Goal: Task Accomplishment & Management: Manage account settings

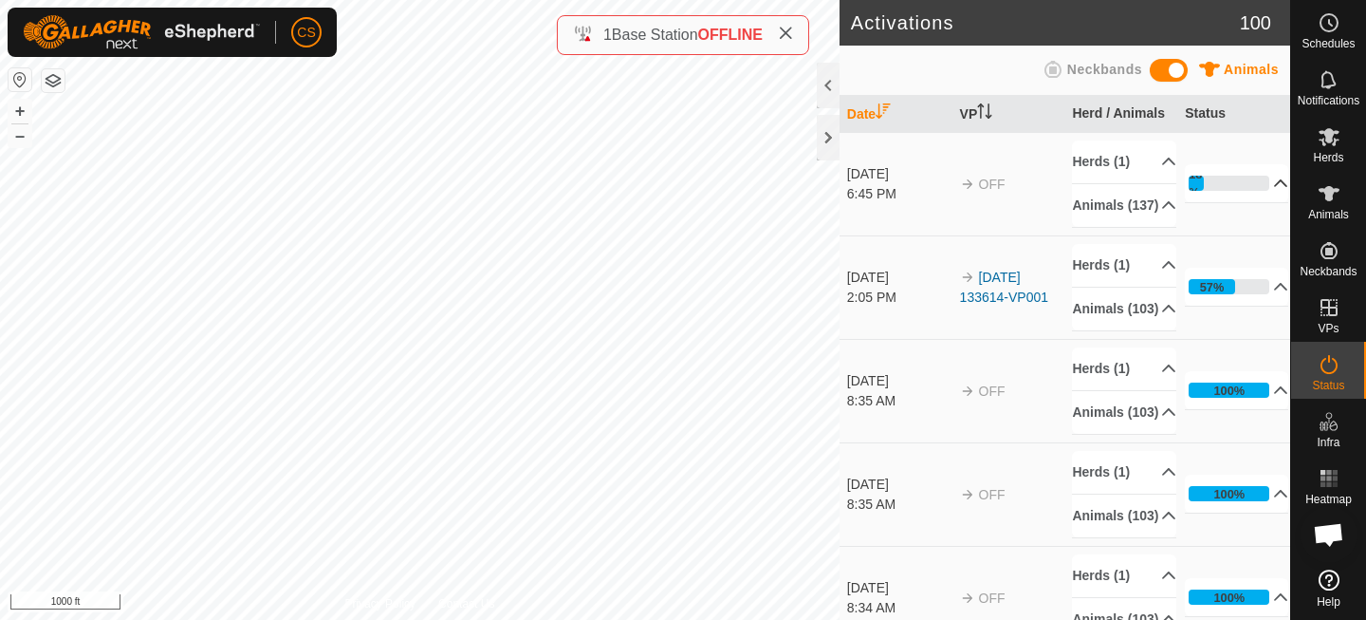
click at [1219, 183] on p-accordion-header "18%" at bounding box center [1236, 183] width 103 height 38
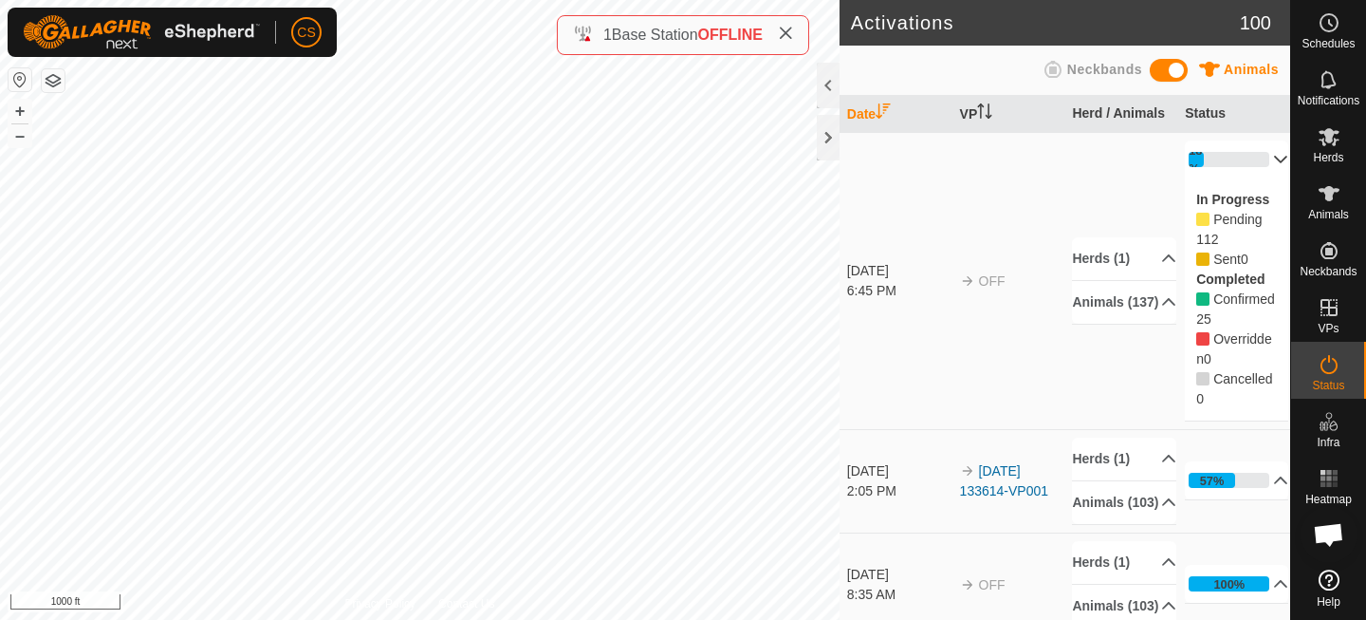
click at [1243, 160] on p-accordion-header "18%" at bounding box center [1236, 159] width 103 height 38
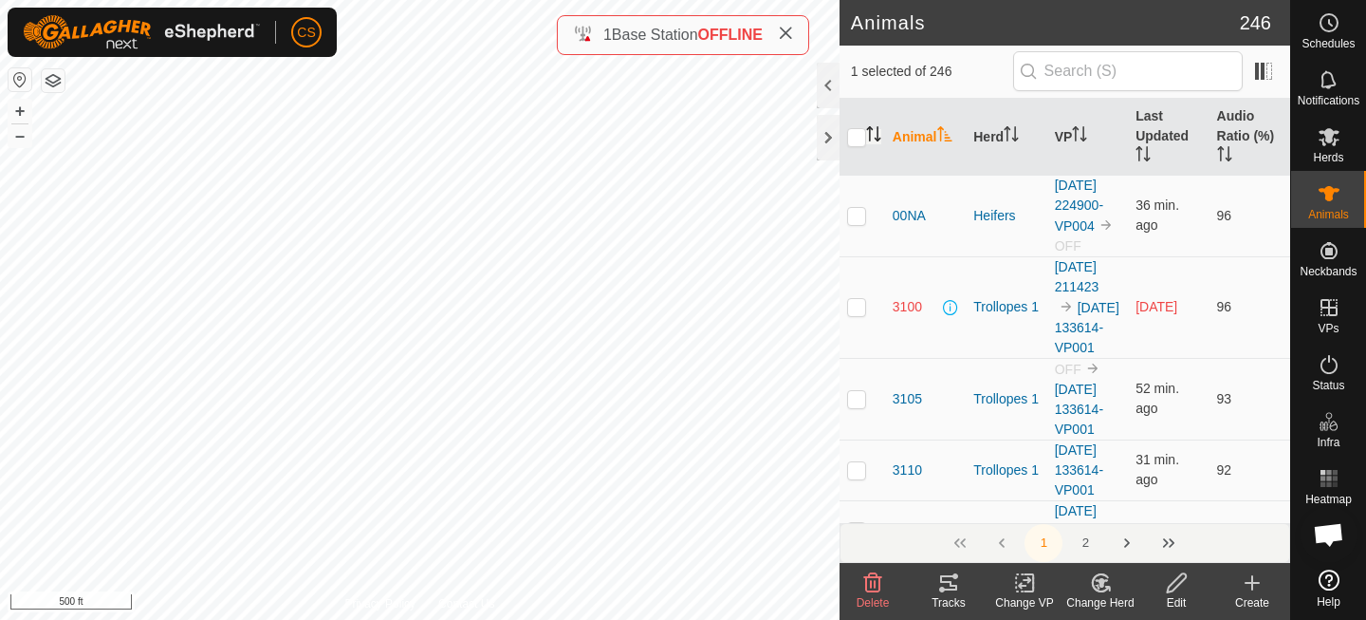
click at [879, 127] on icon "Activate to sort" at bounding box center [873, 133] width 15 height 15
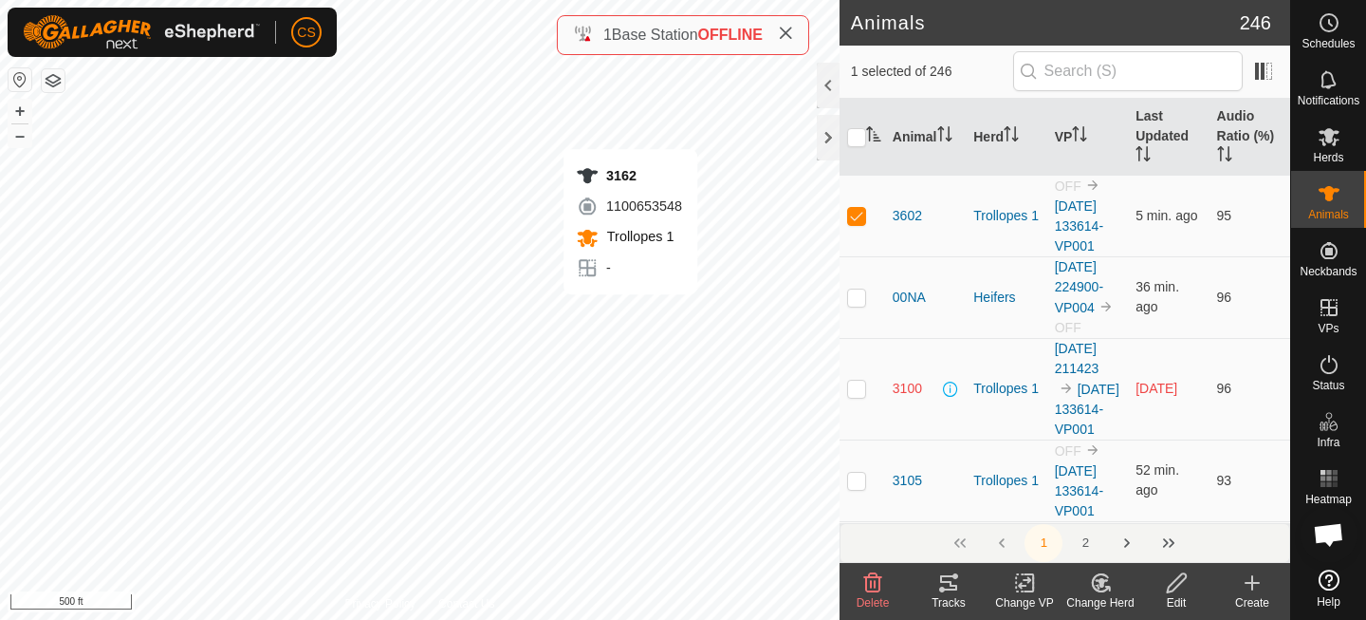
checkbox input "true"
checkbox input "false"
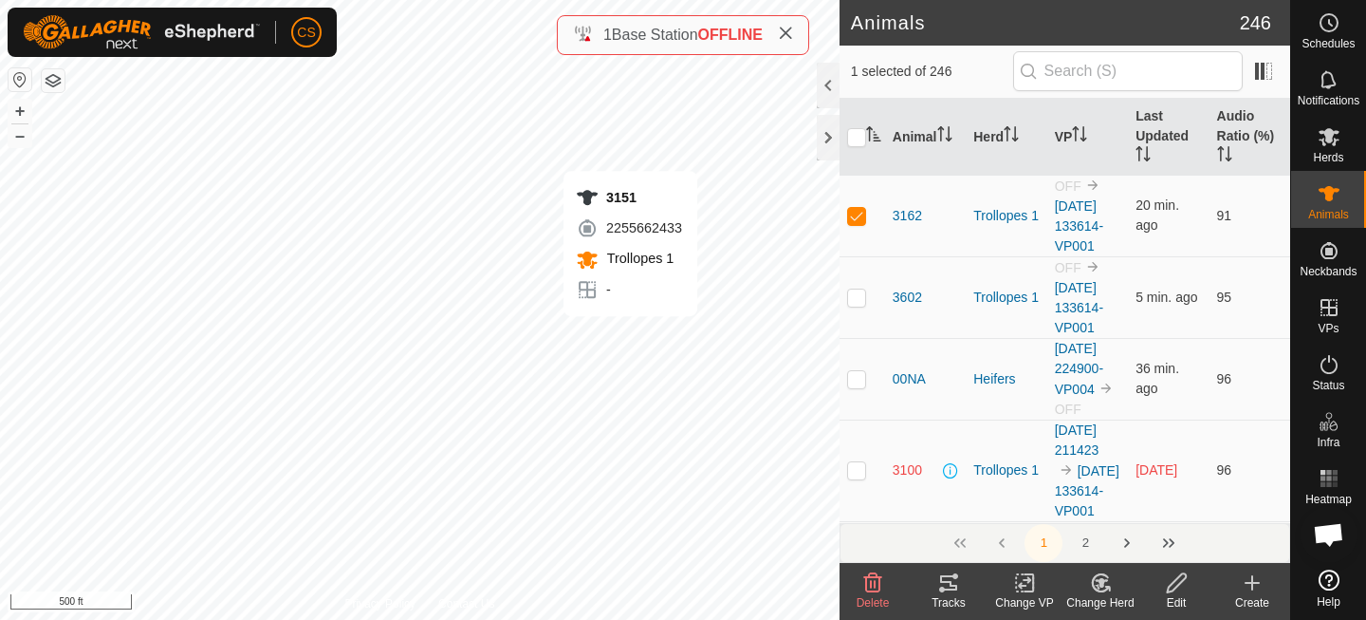
checkbox input "true"
checkbox input "false"
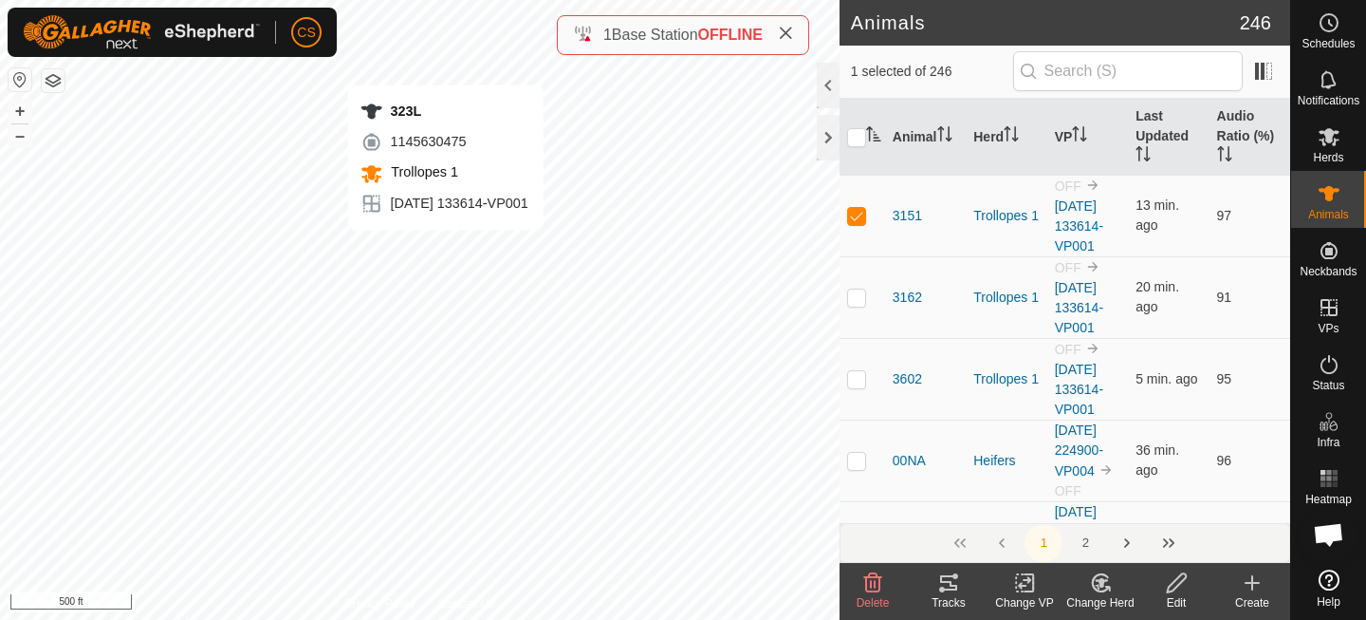
checkbox input "true"
checkbox input "false"
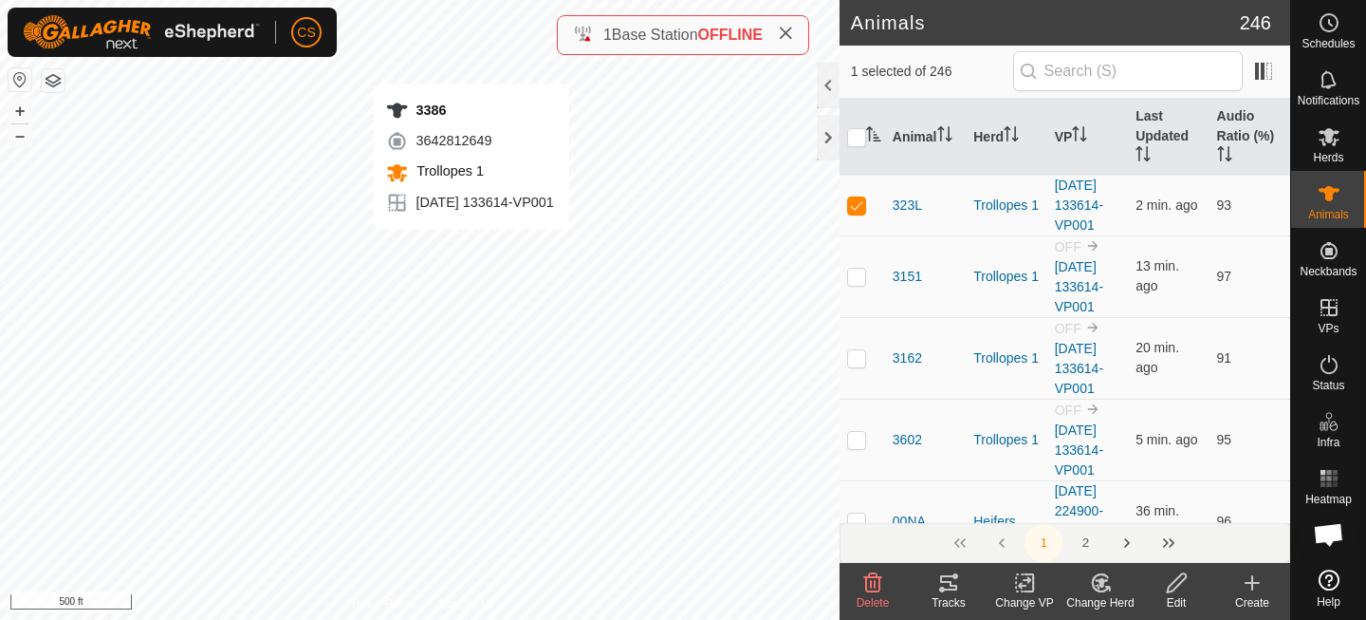
checkbox input "true"
checkbox input "false"
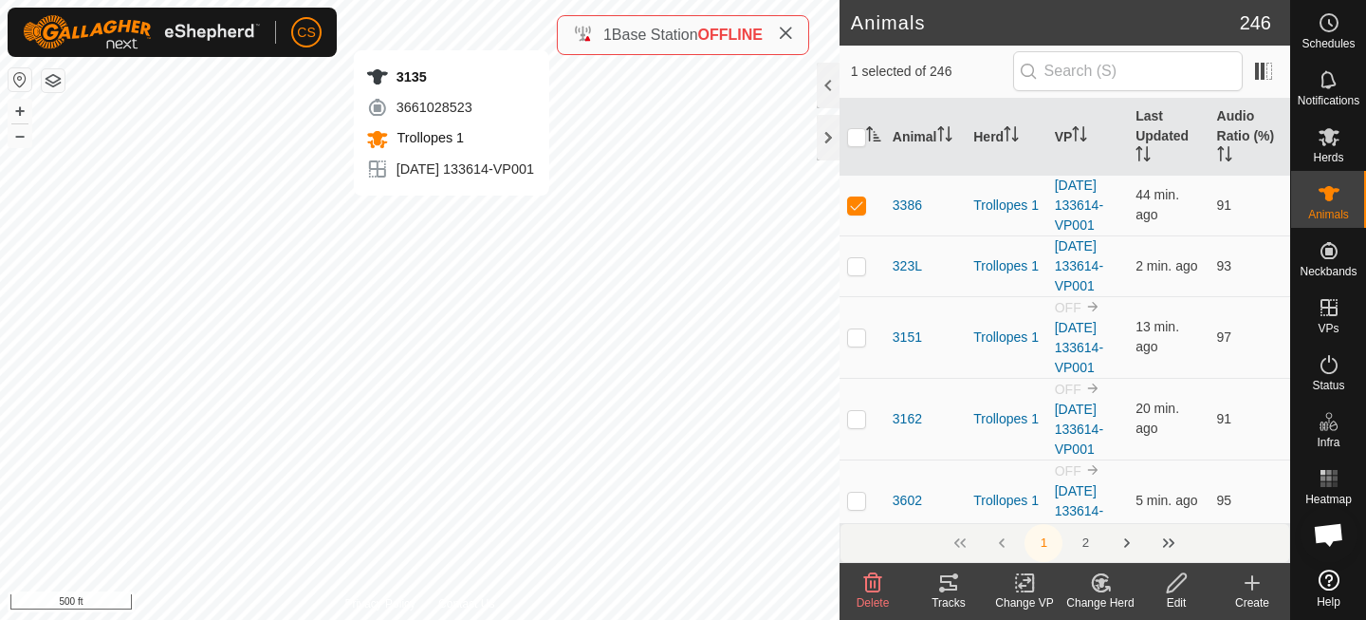
checkbox input "true"
checkbox input "false"
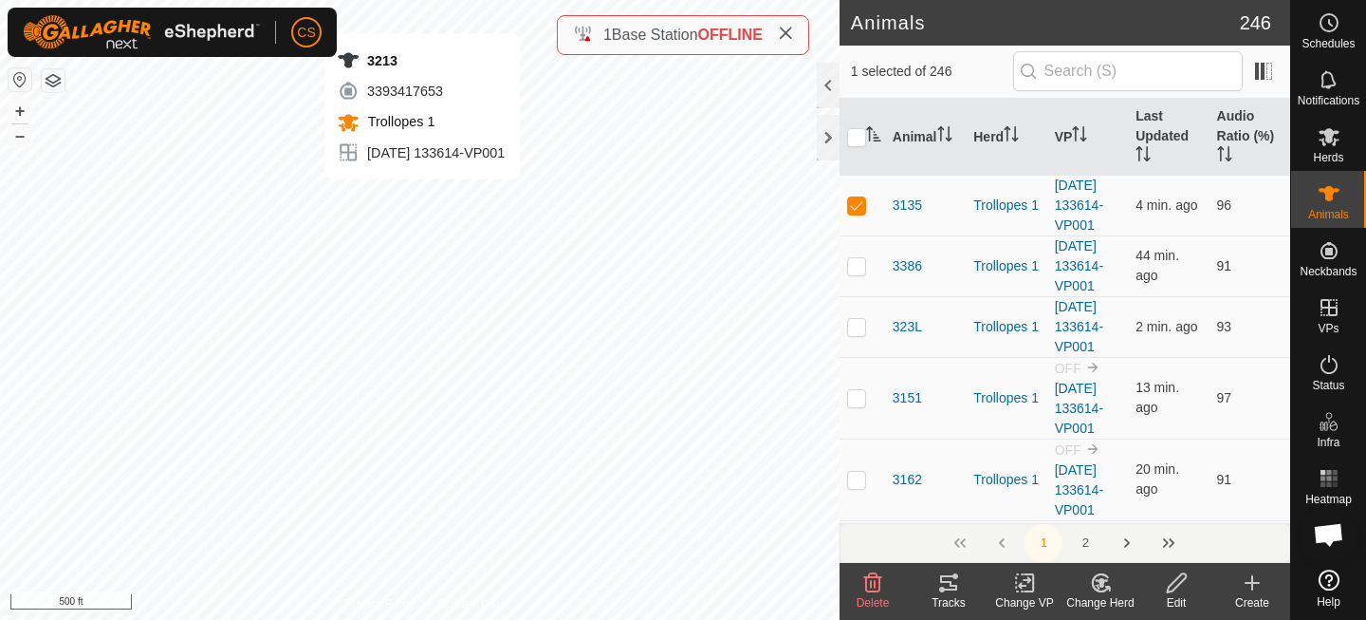
checkbox input "true"
checkbox input "false"
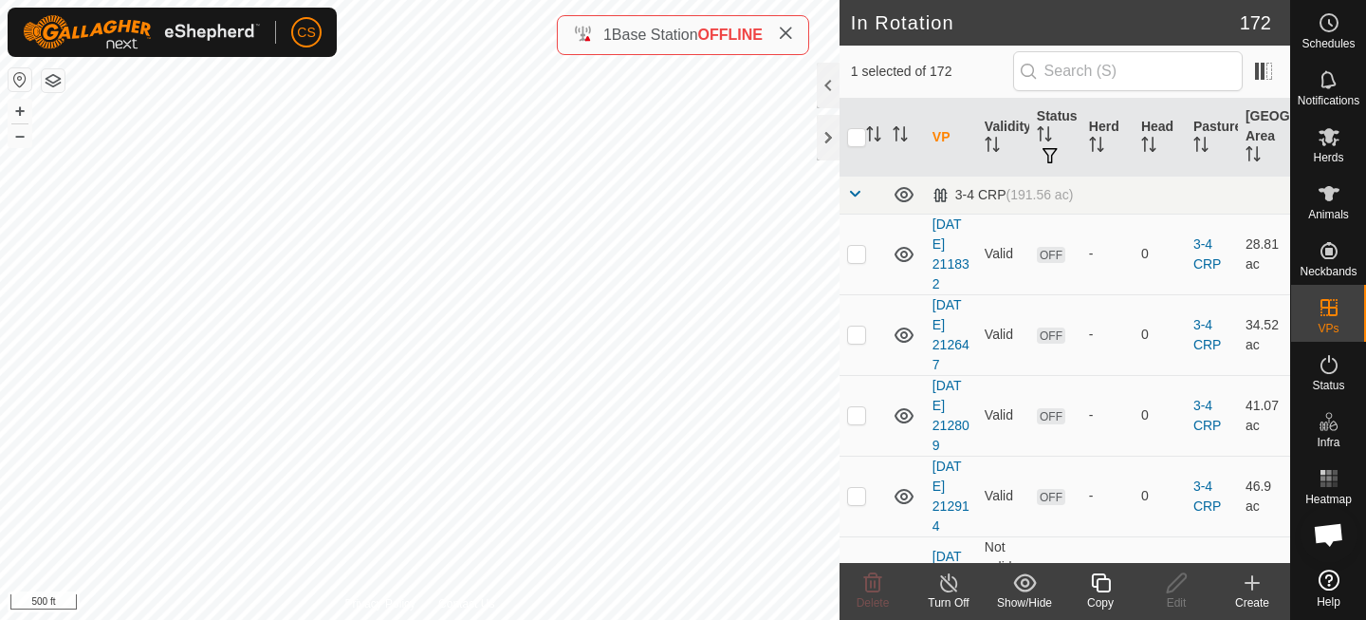
click at [1099, 585] on icon at bounding box center [1101, 582] width 24 height 23
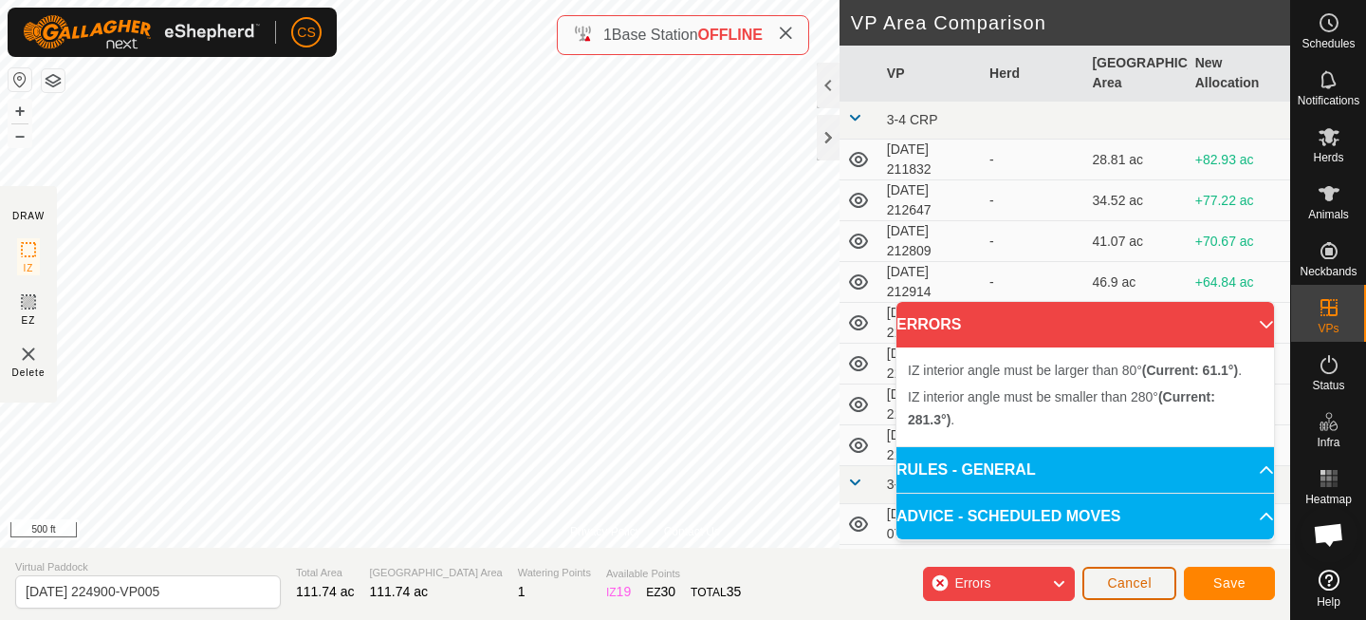
click at [1140, 586] on span "Cancel" at bounding box center [1129, 582] width 45 height 15
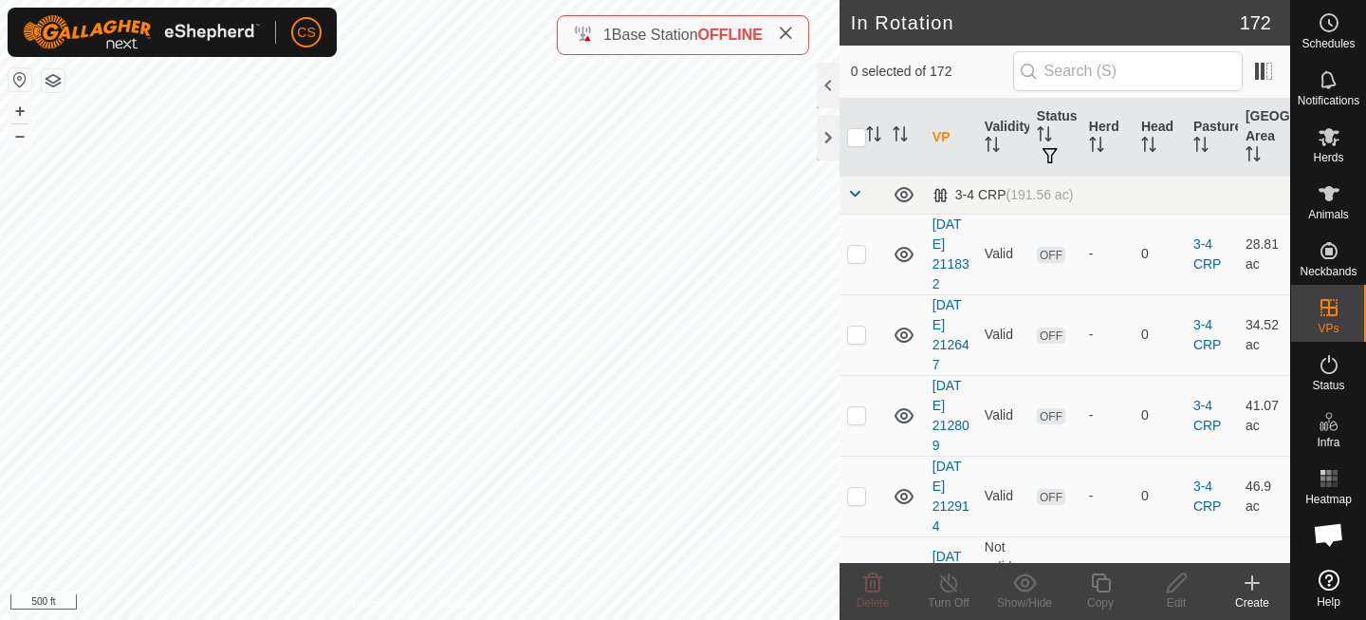
checkbox input "true"
click at [1109, 582] on icon at bounding box center [1100, 582] width 19 height 19
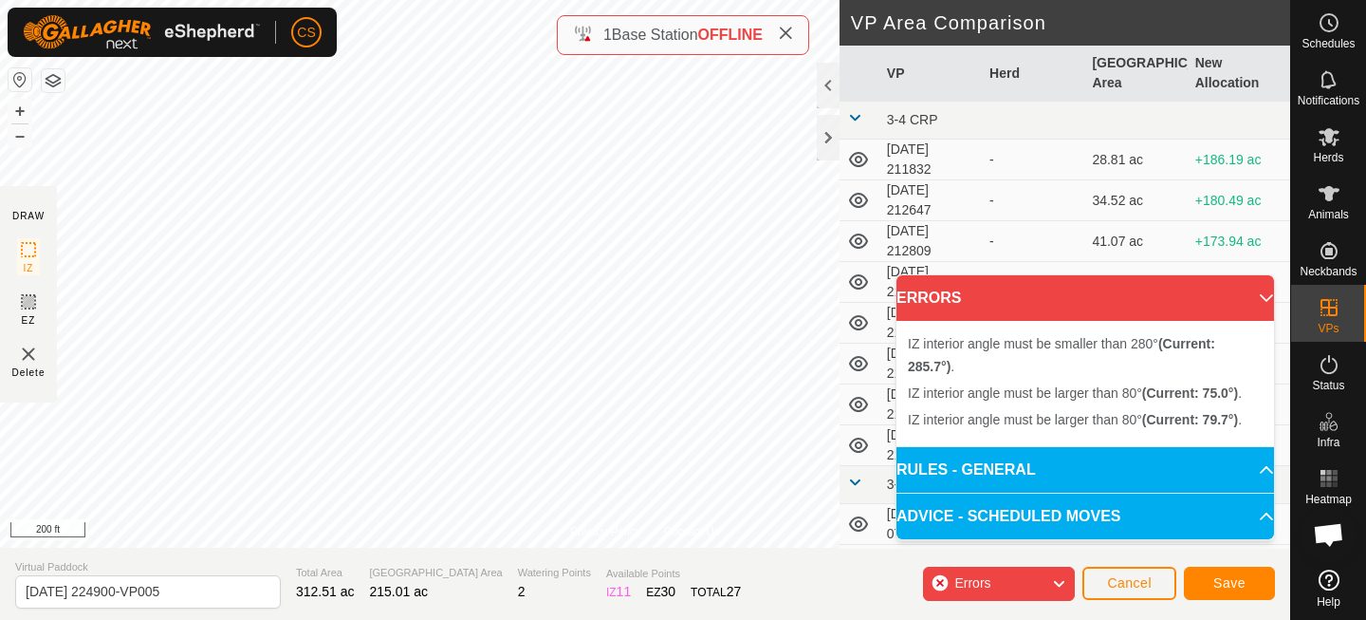
click at [56, 268] on div "Privacy Policy Contact Us Type: Inclusion Zone undefined Animal + – ⇧ i 200 ft …" at bounding box center [645, 310] width 1290 height 620
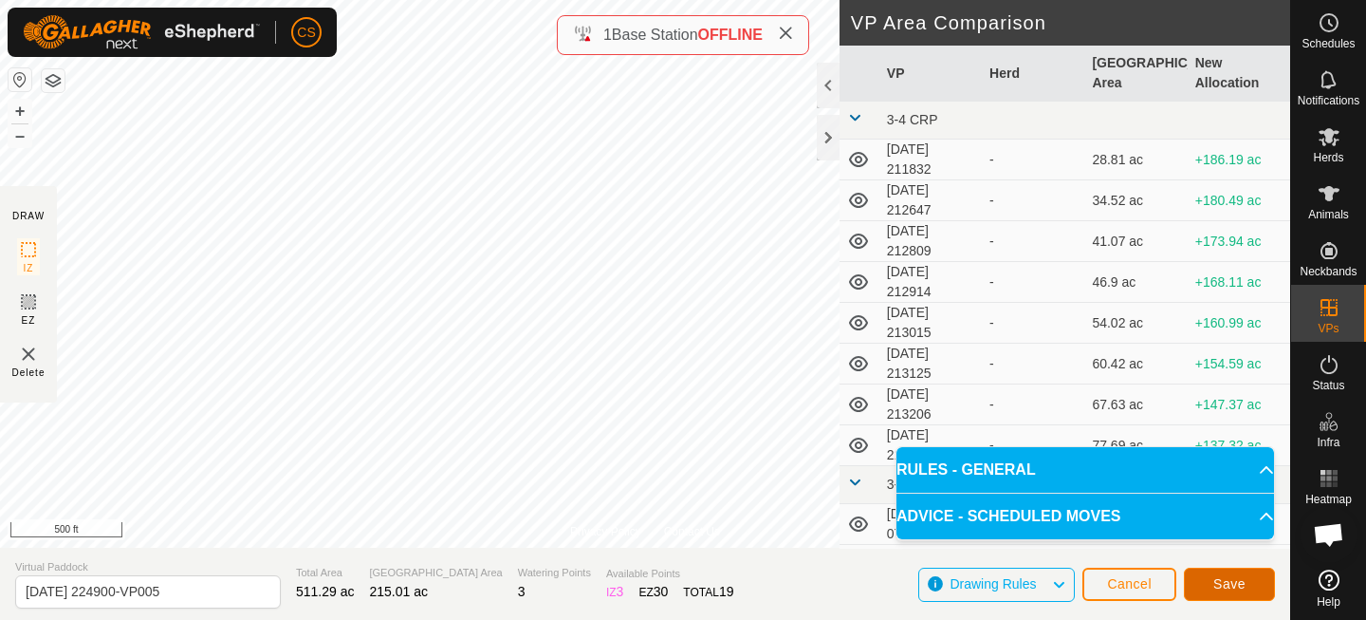
click at [1224, 583] on span "Save" at bounding box center [1229, 583] width 32 height 15
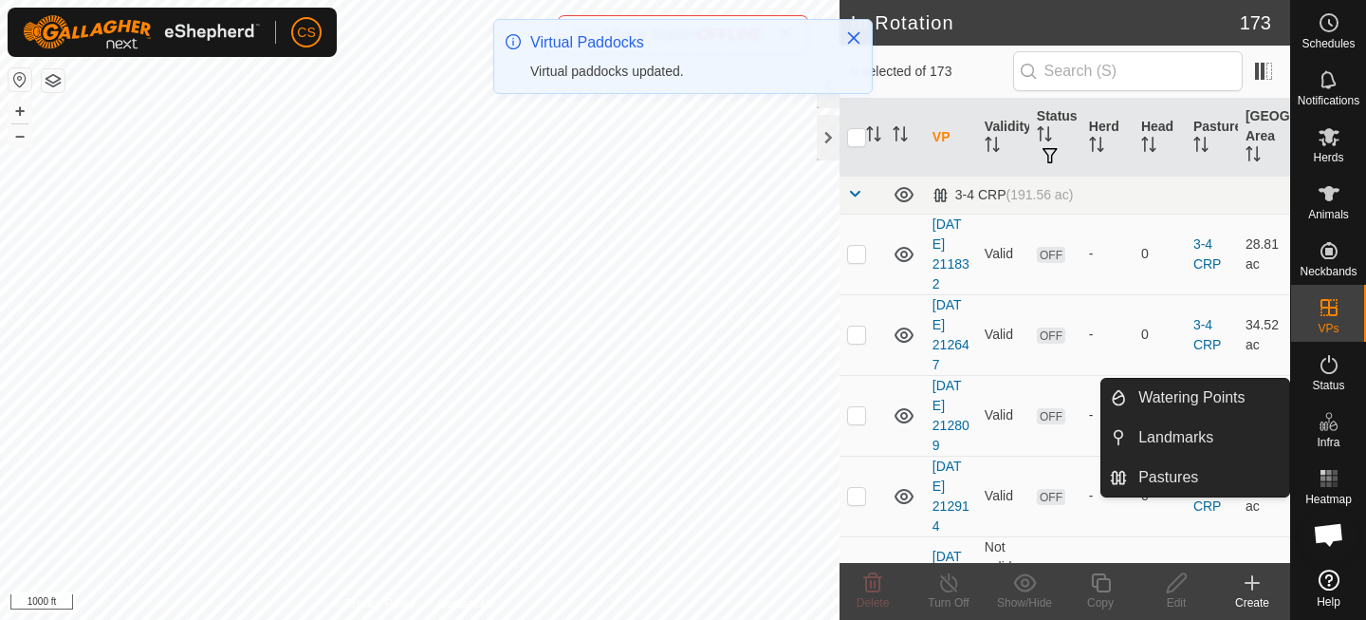
click at [1327, 425] on icon at bounding box center [1329, 421] width 23 height 23
click at [1159, 473] on link "Pastures" at bounding box center [1208, 477] width 162 height 38
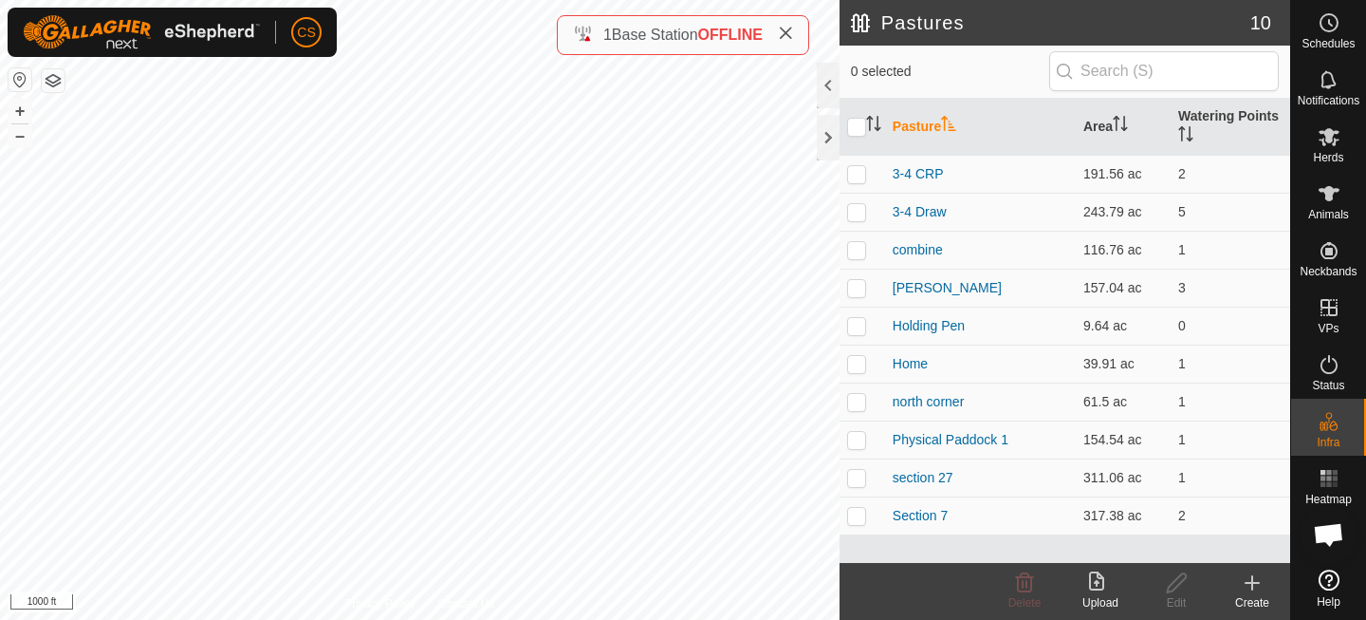
click at [1252, 583] on icon at bounding box center [1252, 583] width 13 height 0
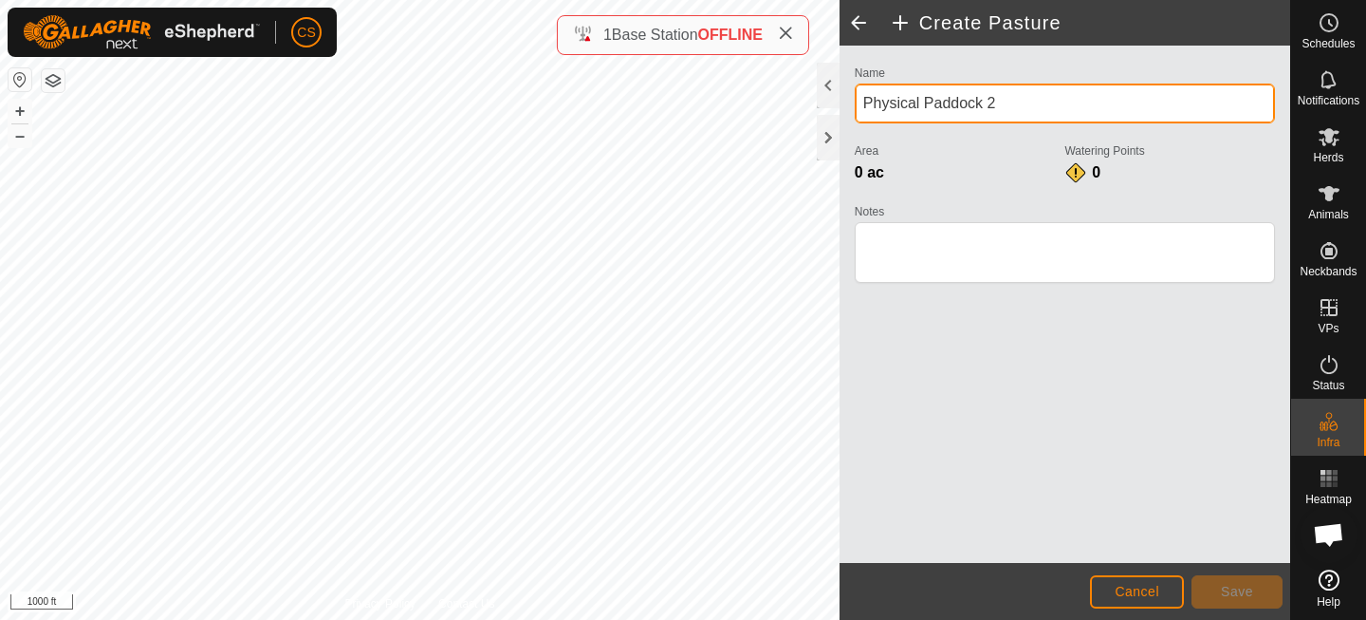
click at [989, 114] on input "Physical Paddock 2" at bounding box center [1065, 103] width 420 height 40
type input "s"
type input "SH Creek"
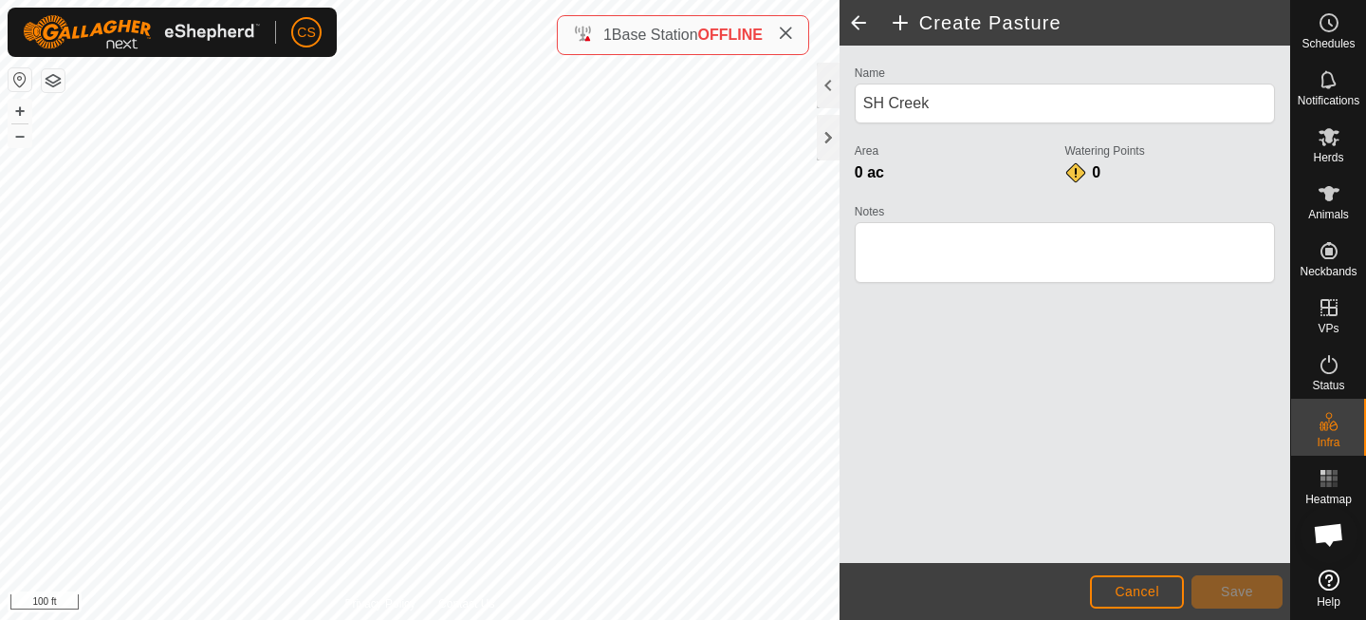
click at [523, 0] on html "CS Schedules Notifications Herds Animals Neckbands VPs Status Infra Heatmap Hel…" at bounding box center [683, 310] width 1366 height 620
click at [398, 619] on html "CS Schedules Notifications Herds Animals Neckbands VPs Status Infra Heatmap Hel…" at bounding box center [683, 310] width 1366 height 620
click at [33, 35] on div "CS Schedules Notifications Herds Animals Neckbands VPs Status Infra Heatmap Hel…" at bounding box center [683, 310] width 1366 height 620
click at [199, 619] on html "CS Schedules Notifications Herds Animals Neckbands VPs Status Infra Heatmap Hel…" at bounding box center [683, 310] width 1366 height 620
click at [317, 95] on div "CS Schedules Notifications Herds Animals Neckbands VPs Status Infra Heatmap Hel…" at bounding box center [683, 310] width 1366 height 620
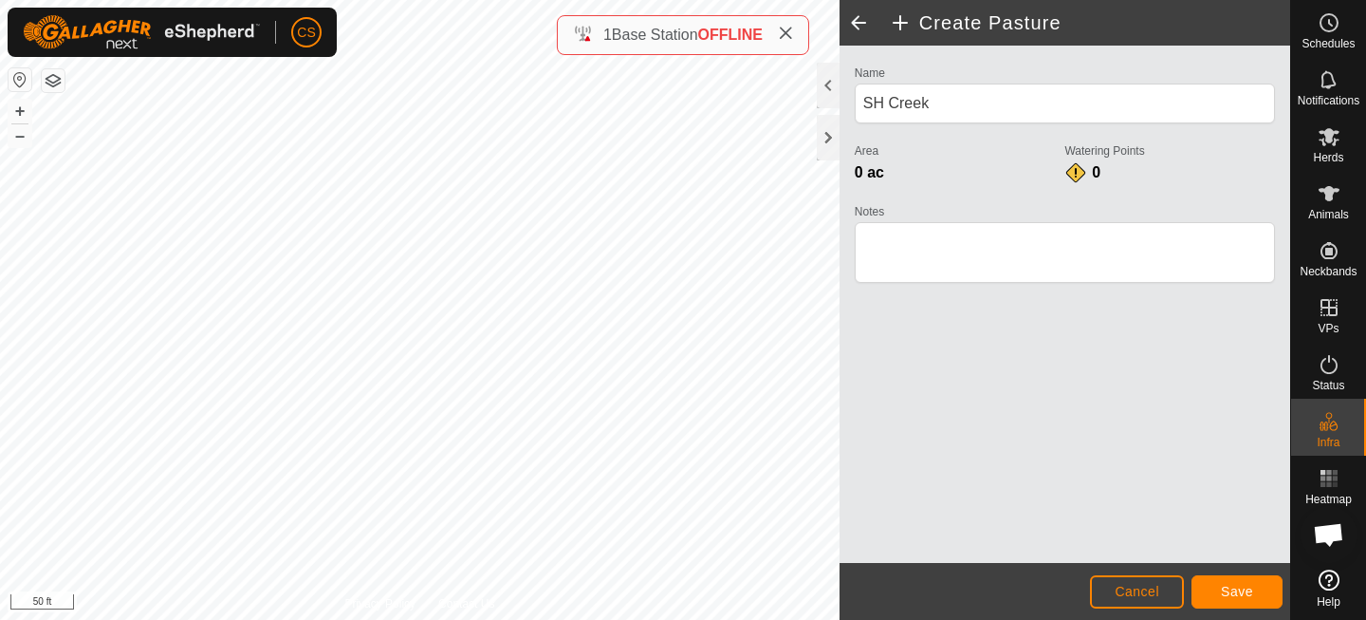
click at [250, 619] on html "CS Schedules Notifications Herds Animals Neckbands VPs Status Infra Heatmap Hel…" at bounding box center [683, 310] width 1366 height 620
click at [170, 9] on div "CS Schedules Notifications Herds Animals Neckbands VPs Status Infra Heatmap Hel…" at bounding box center [683, 310] width 1366 height 620
click at [1236, 588] on span "Save" at bounding box center [1237, 590] width 32 height 15
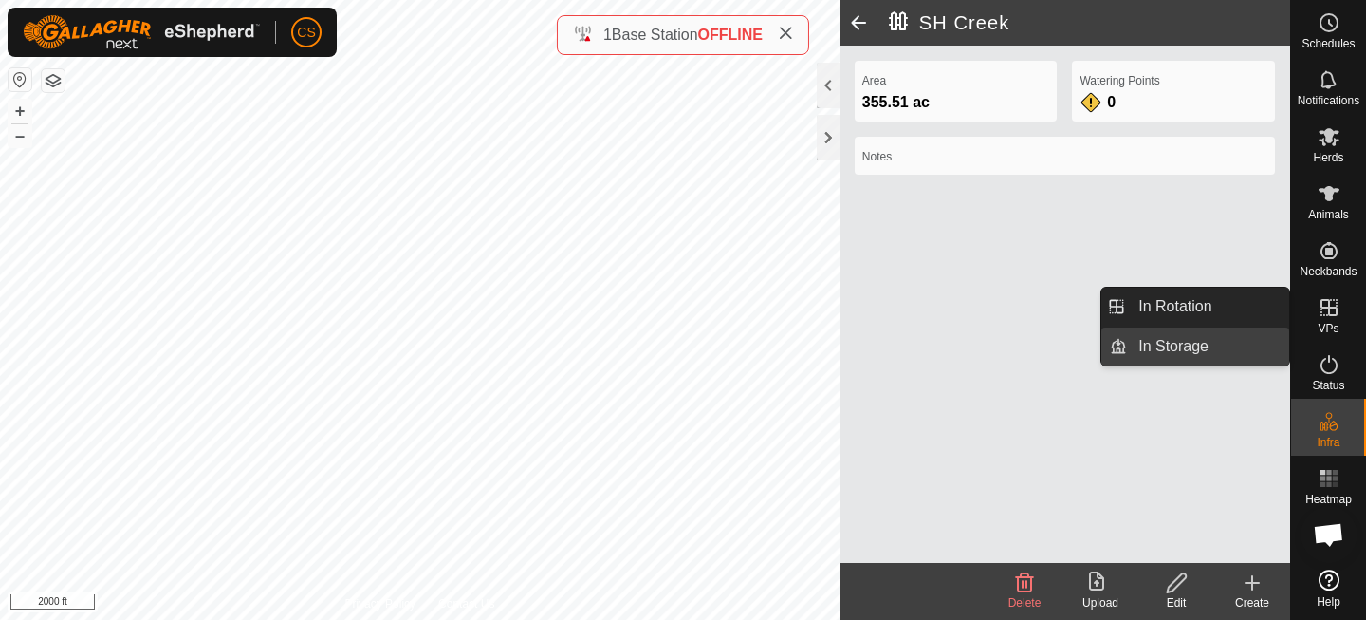
click at [1185, 350] on link "In Storage" at bounding box center [1208, 346] width 162 height 38
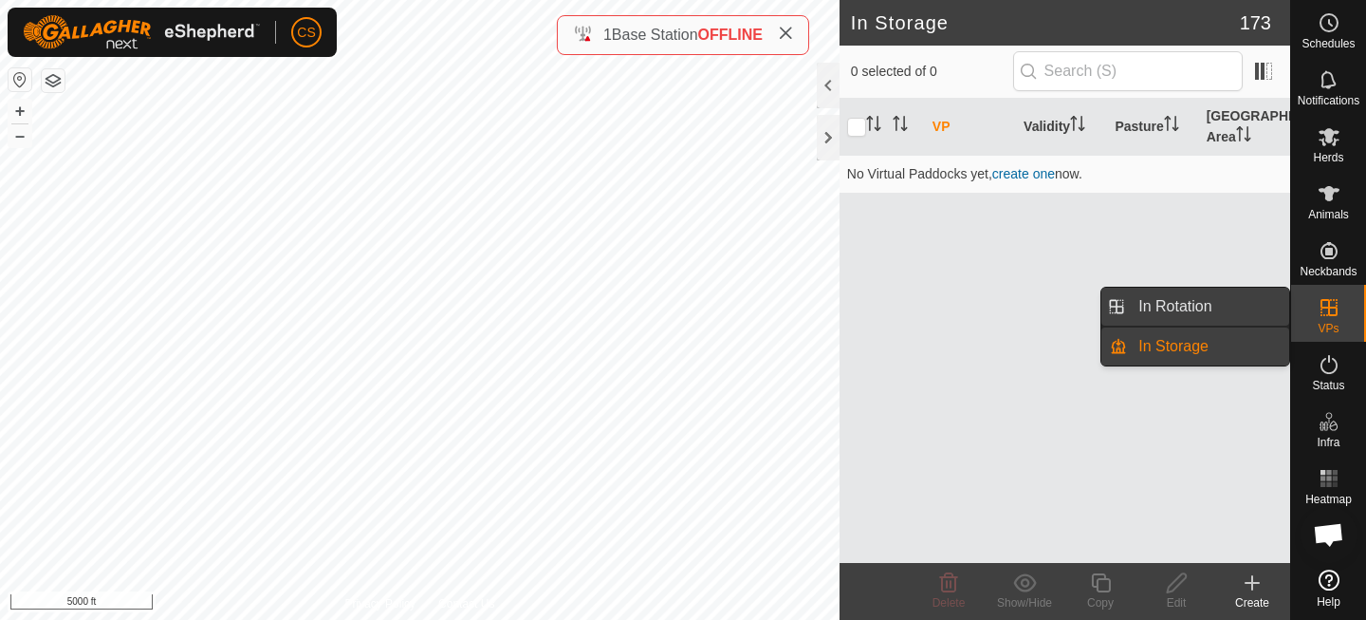
click at [1217, 305] on link "In Rotation" at bounding box center [1208, 306] width 162 height 38
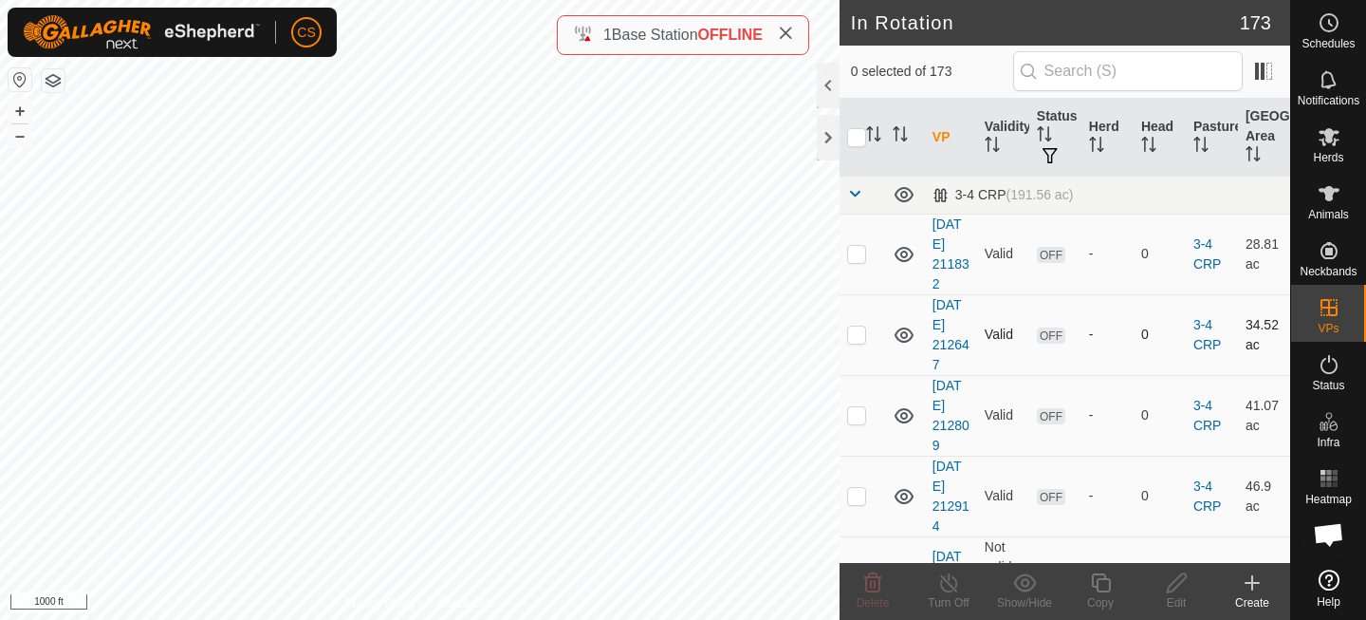
checkbox input "true"
click at [1254, 583] on icon at bounding box center [1252, 582] width 23 height 23
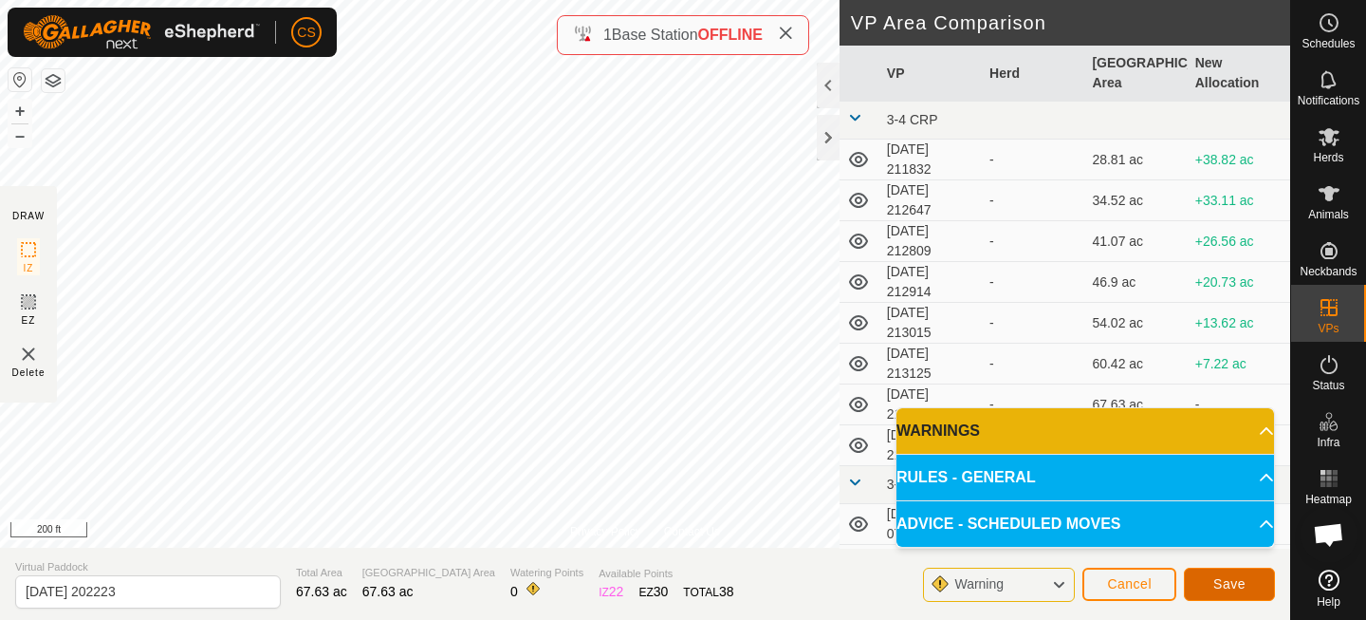
click at [1228, 572] on button "Save" at bounding box center [1229, 583] width 91 height 33
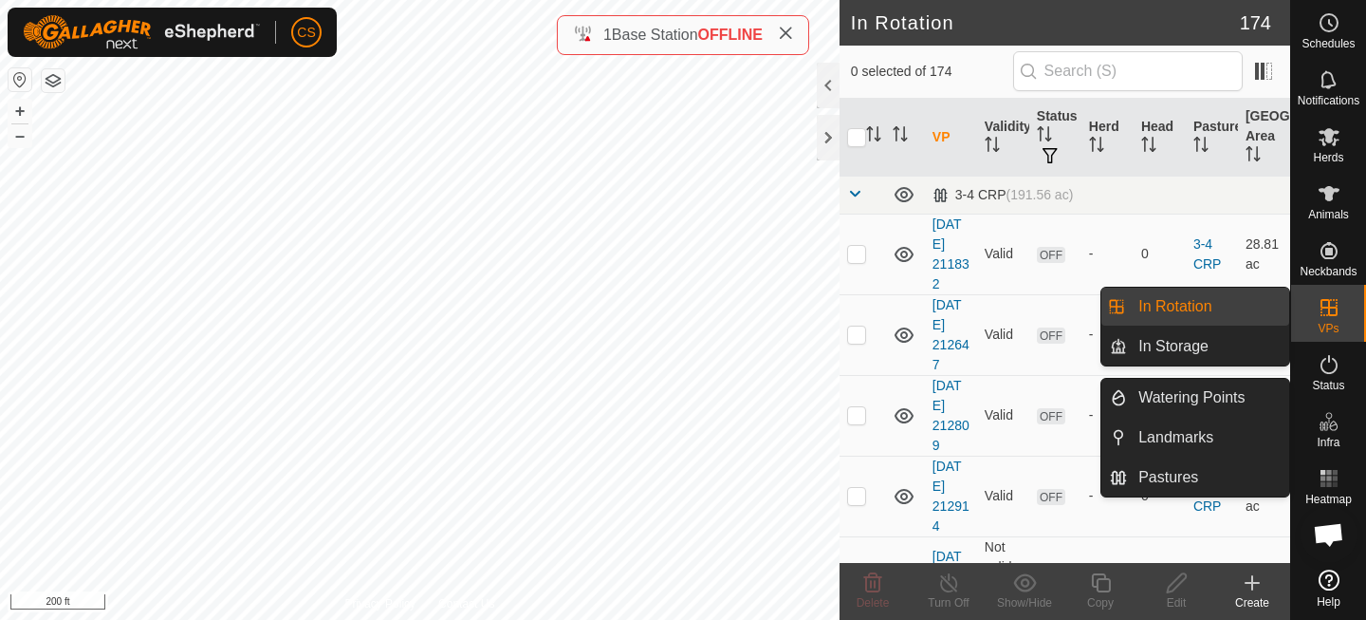
click at [1331, 422] on icon at bounding box center [1333, 425] width 9 height 10
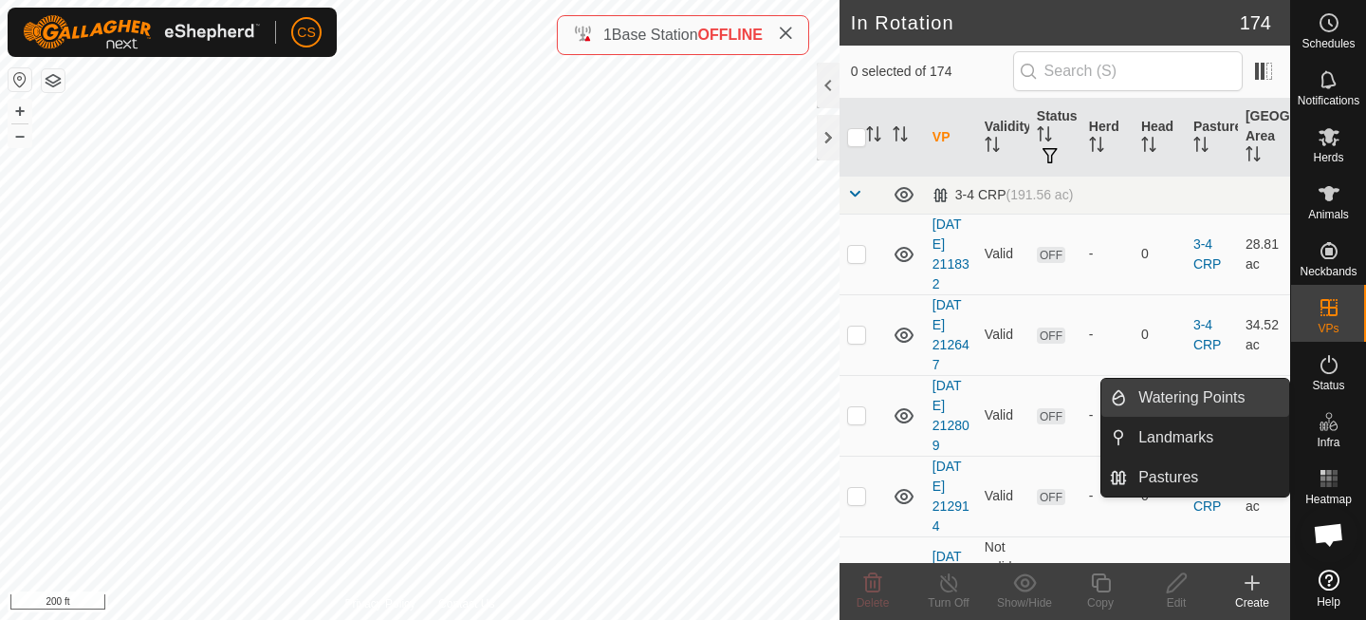
click at [1251, 399] on link "Watering Points" at bounding box center [1208, 398] width 162 height 38
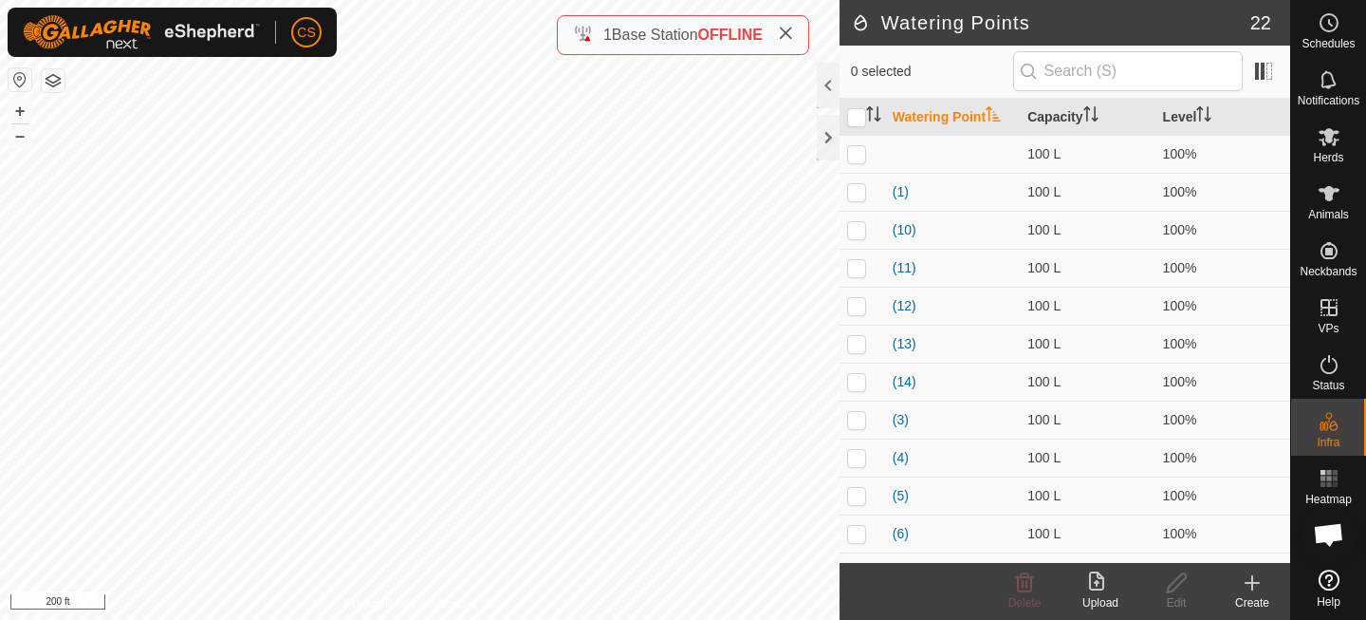
click at [1254, 583] on icon at bounding box center [1252, 583] width 13 height 0
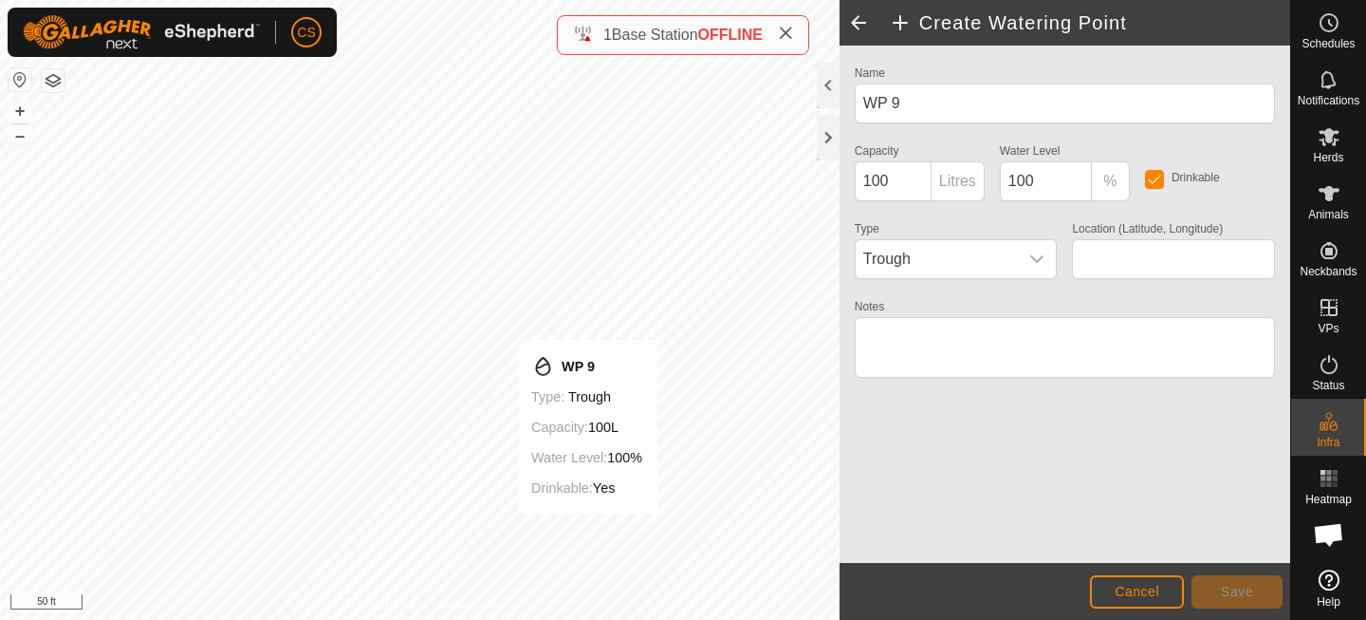
type input "47.182650, -104.240371"
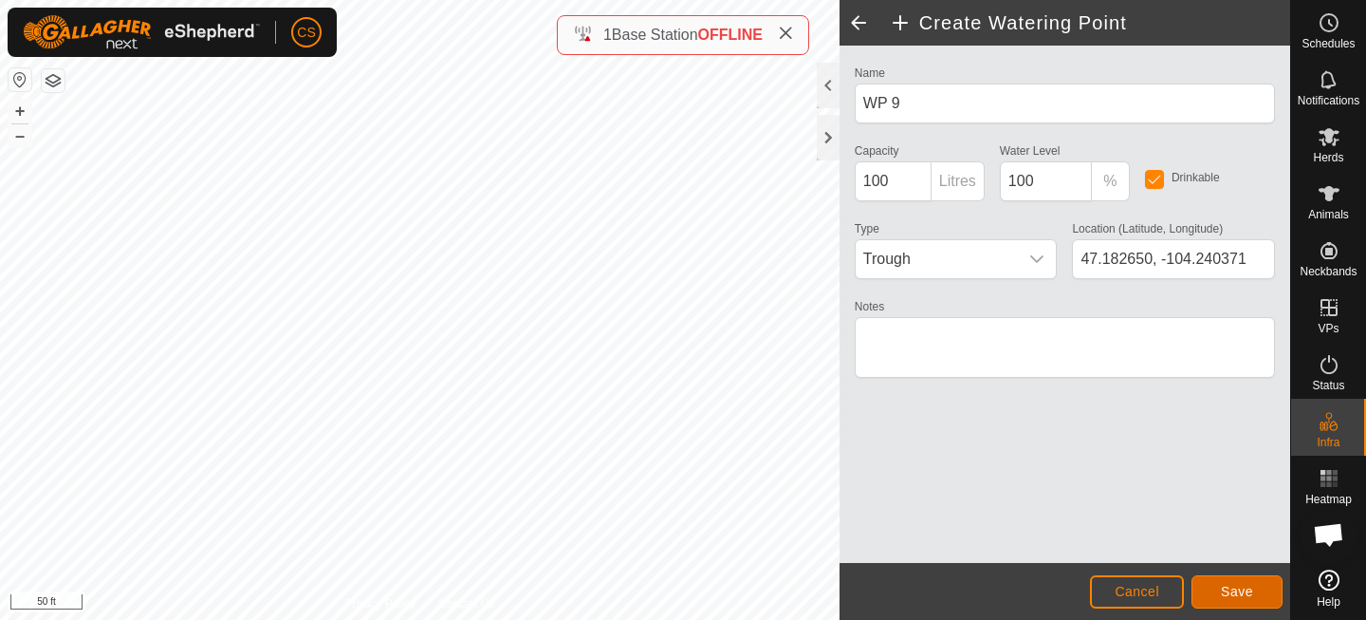
click at [1228, 585] on span "Save" at bounding box center [1237, 590] width 32 height 15
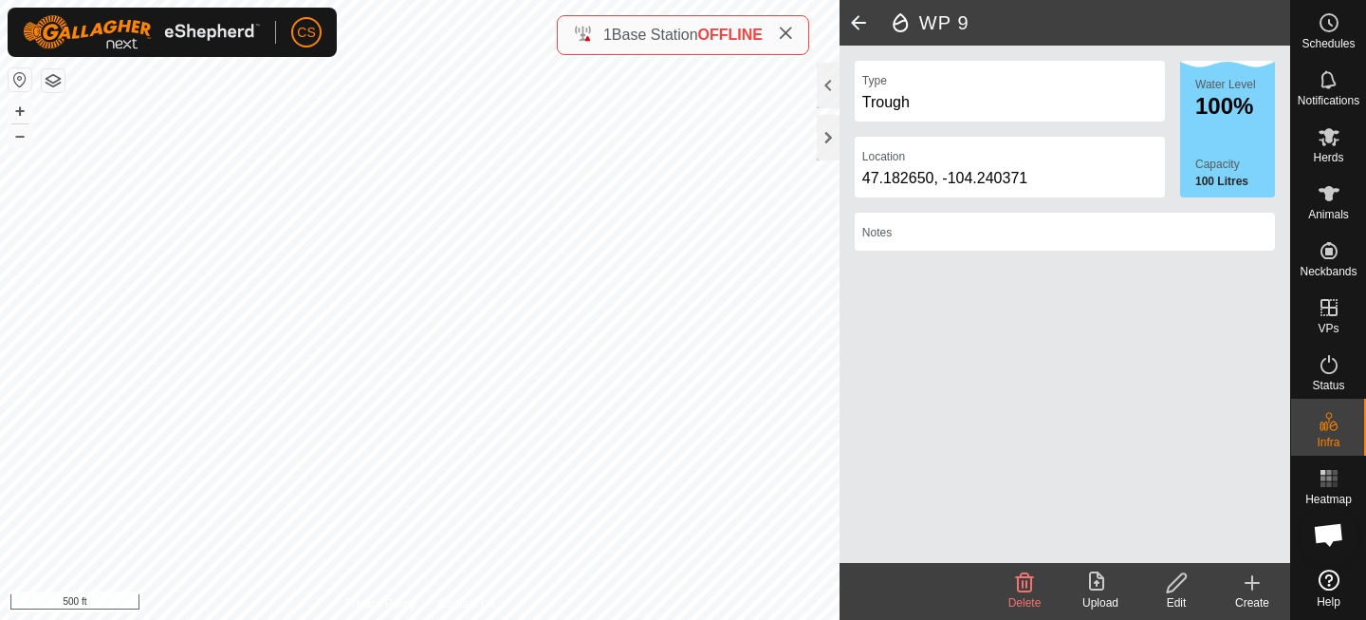
click at [1252, 581] on icon at bounding box center [1252, 582] width 0 height 13
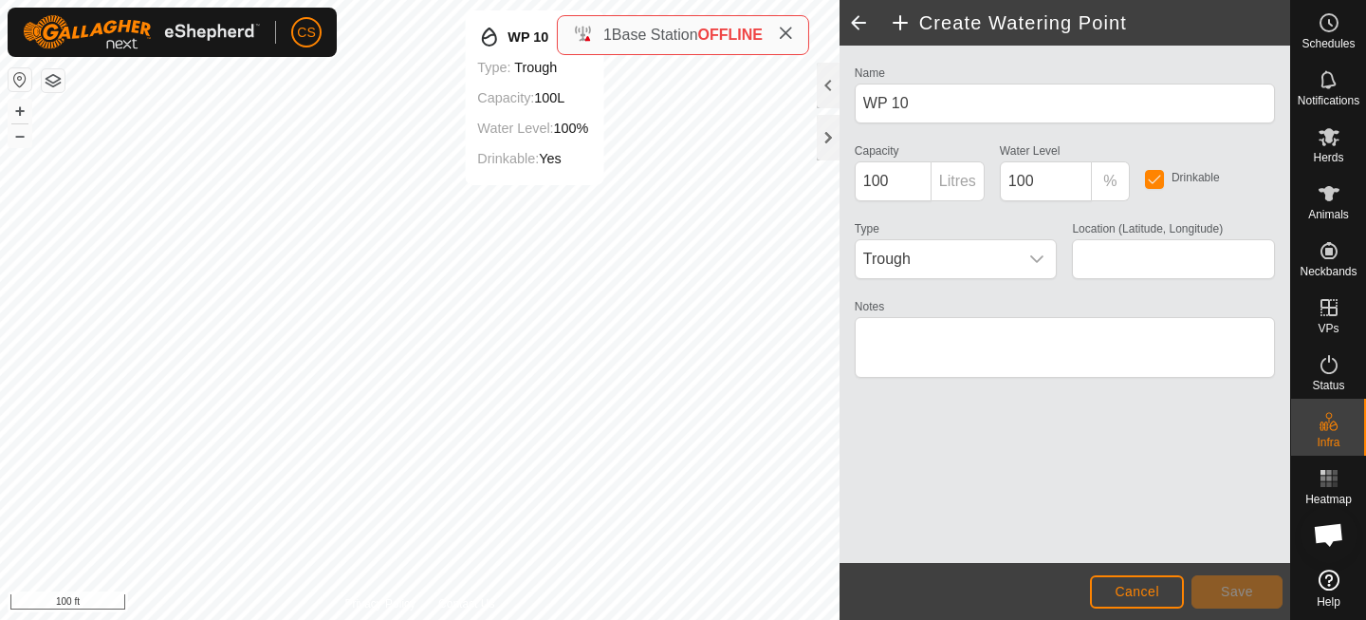
type input "47.183115, -104.247221"
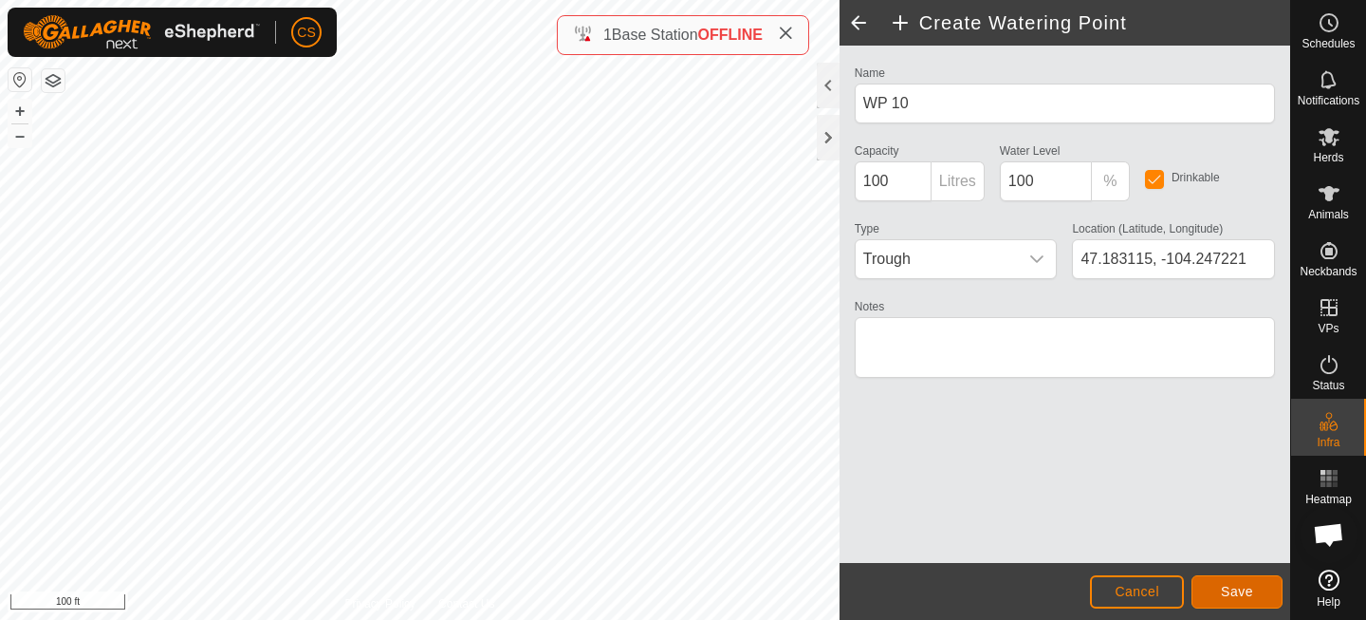
click at [1249, 582] on button "Save" at bounding box center [1237, 591] width 91 height 33
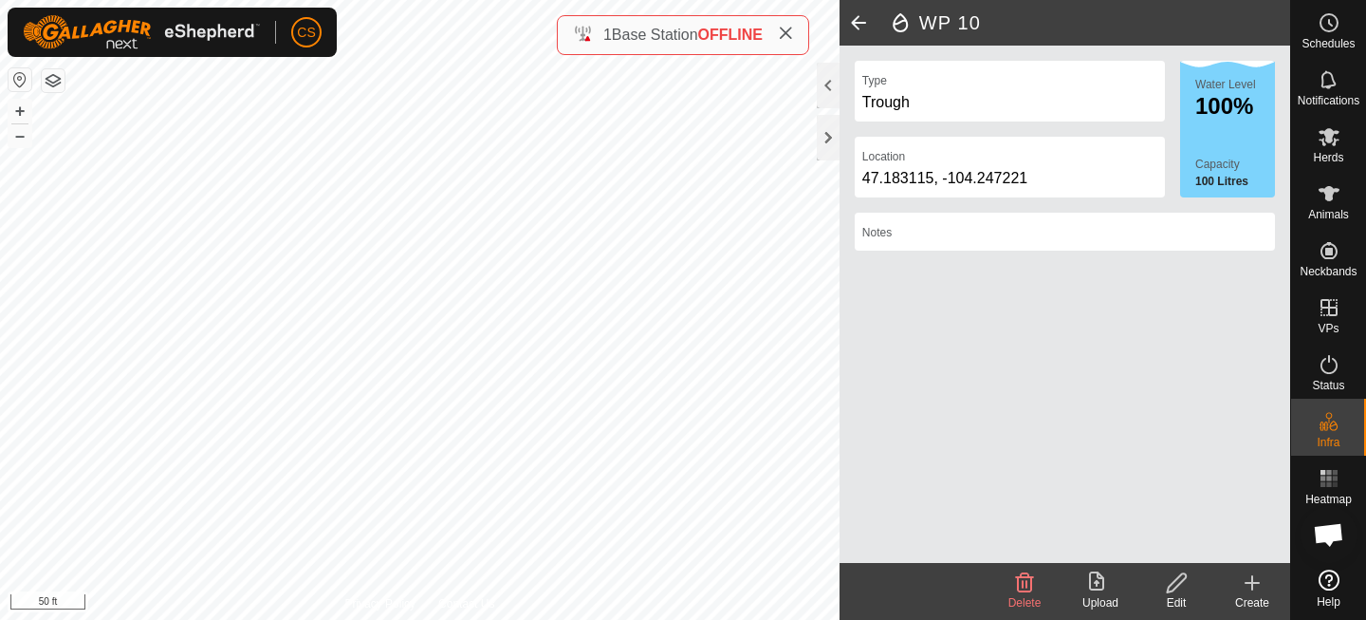
click at [1252, 577] on icon at bounding box center [1252, 582] width 0 height 13
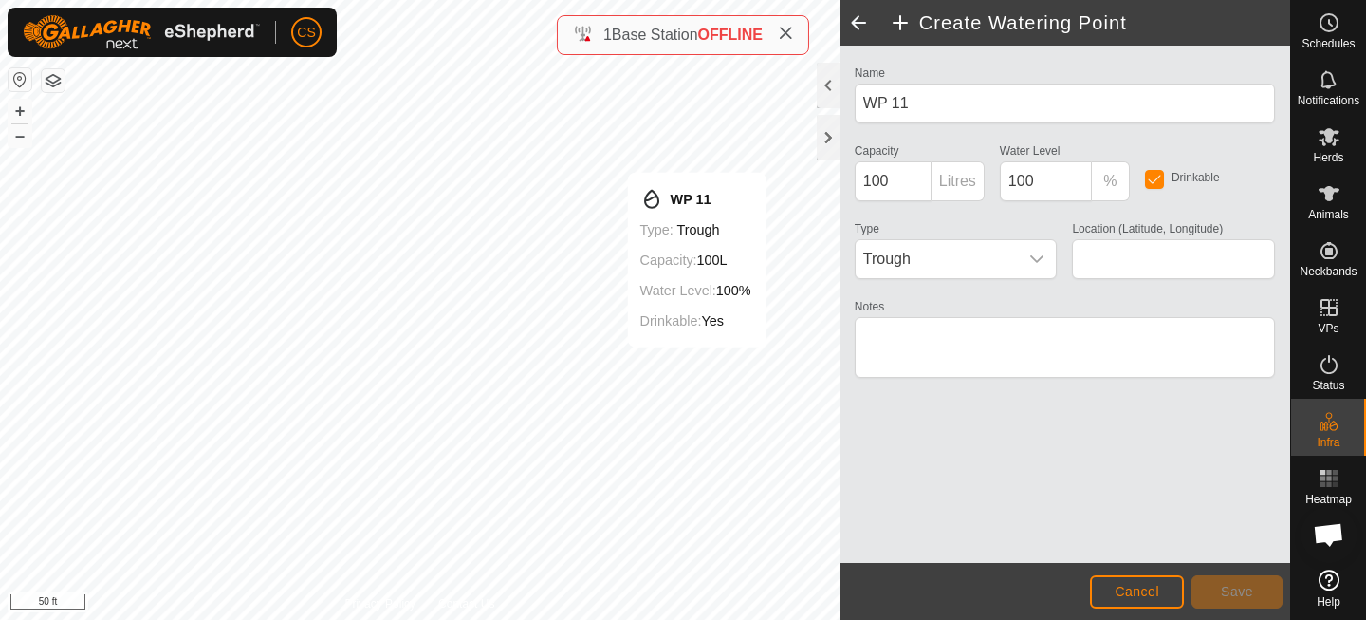
type input "47.173016, -104.257168"
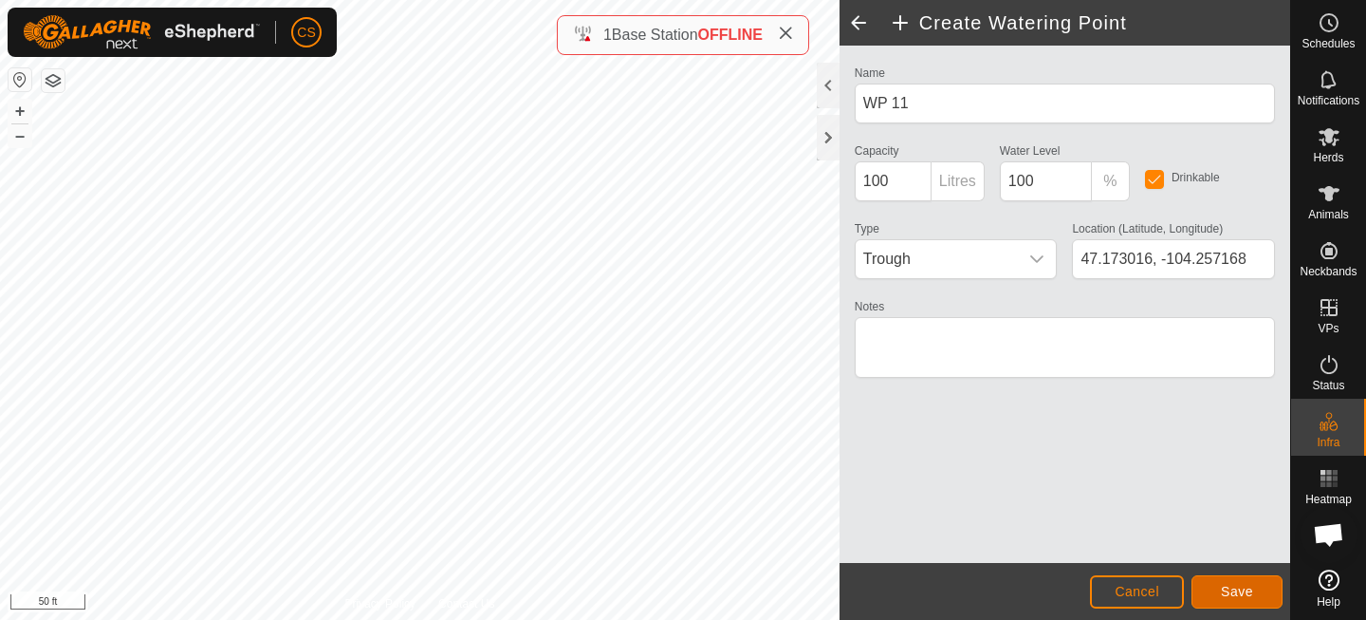
click at [1247, 584] on span "Save" at bounding box center [1237, 590] width 32 height 15
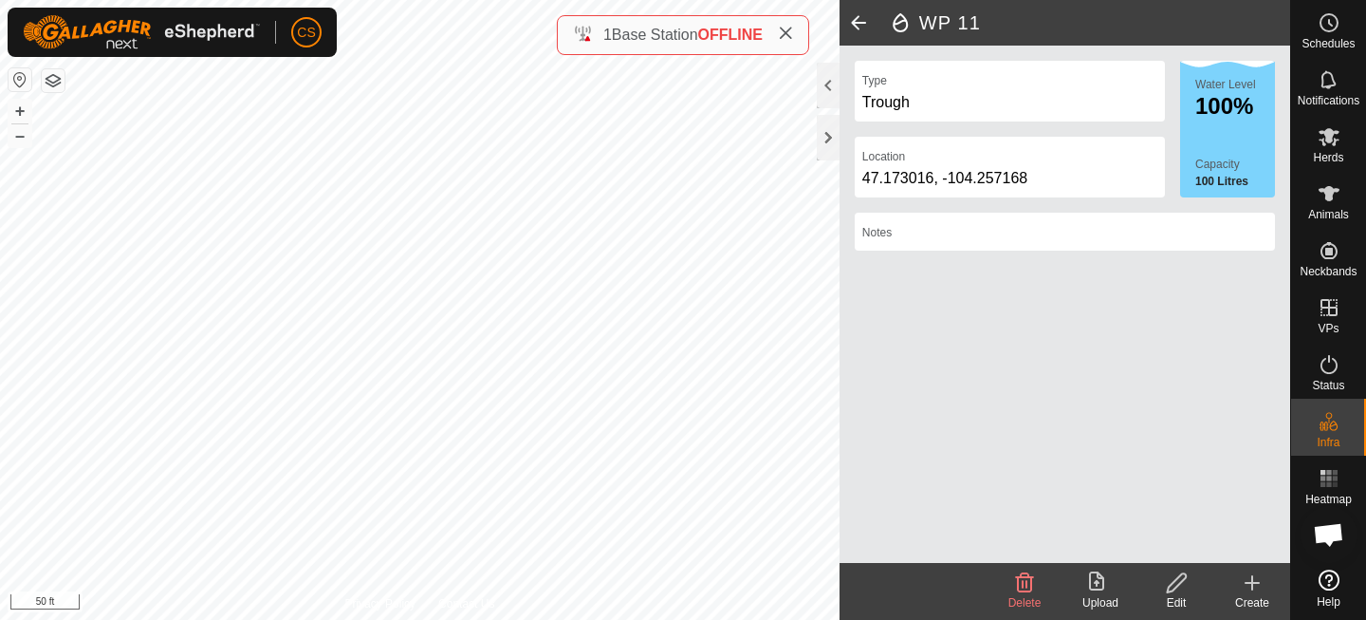
click at [1252, 579] on icon at bounding box center [1252, 582] width 0 height 13
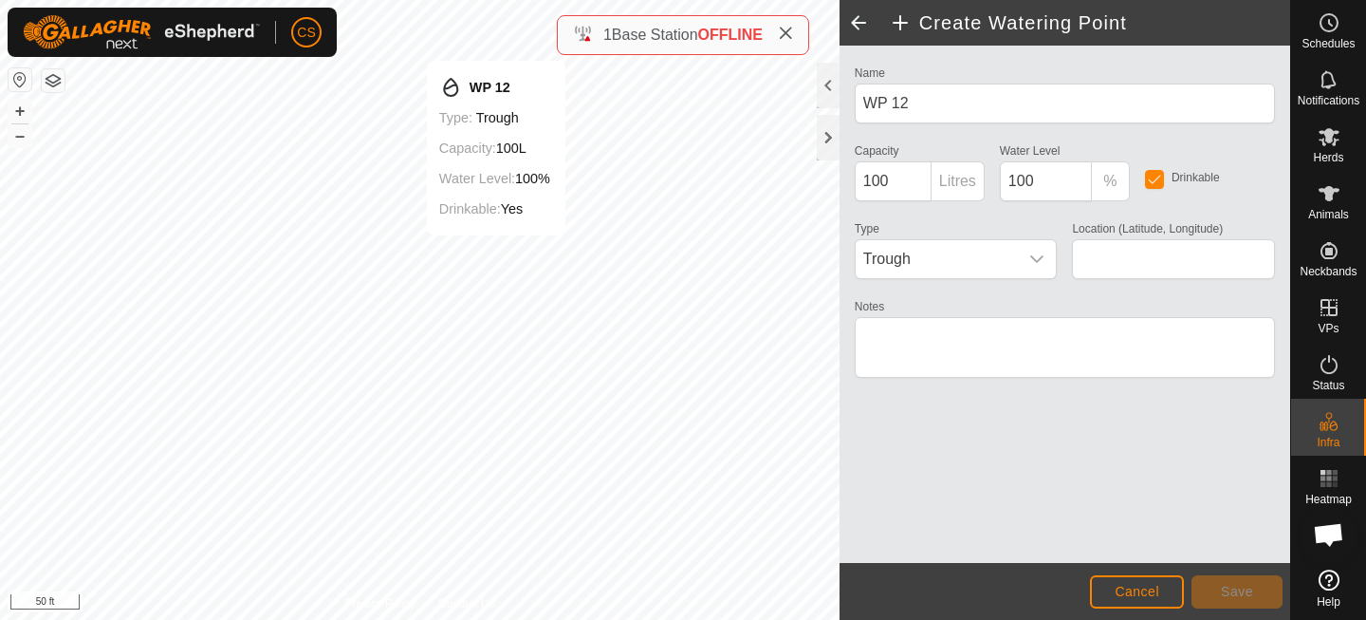
type input "47.167997, -104.248695"
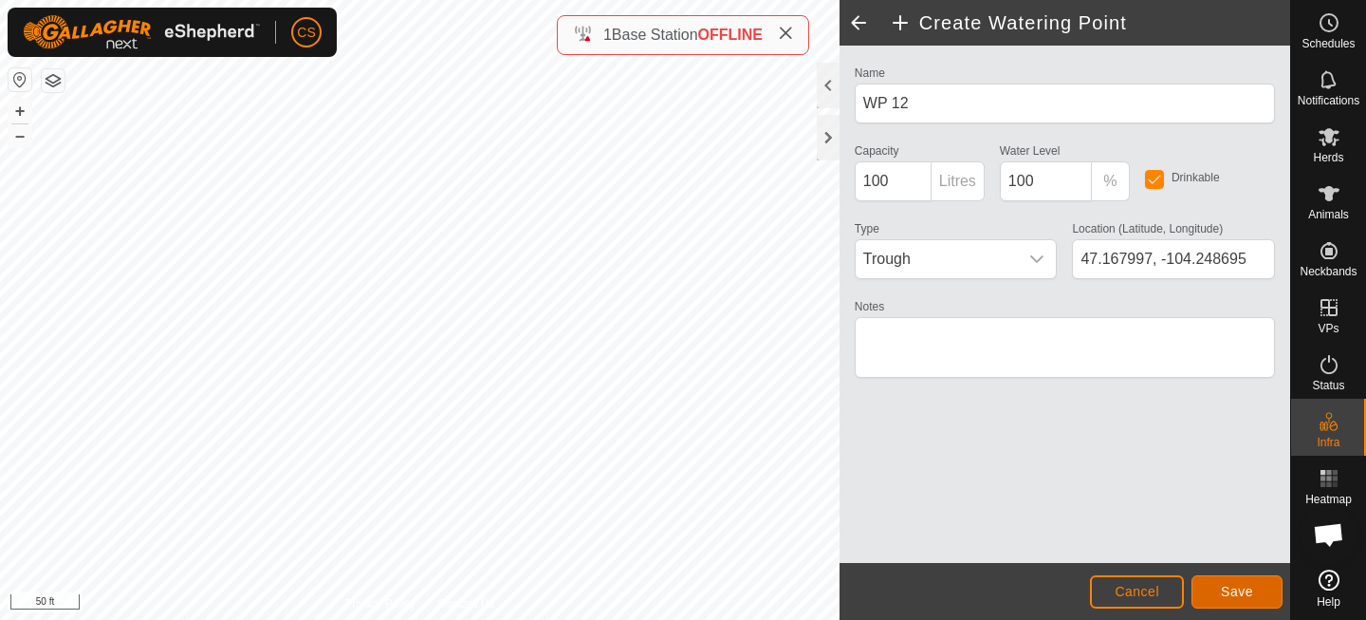
click at [1234, 578] on button "Save" at bounding box center [1237, 591] width 91 height 33
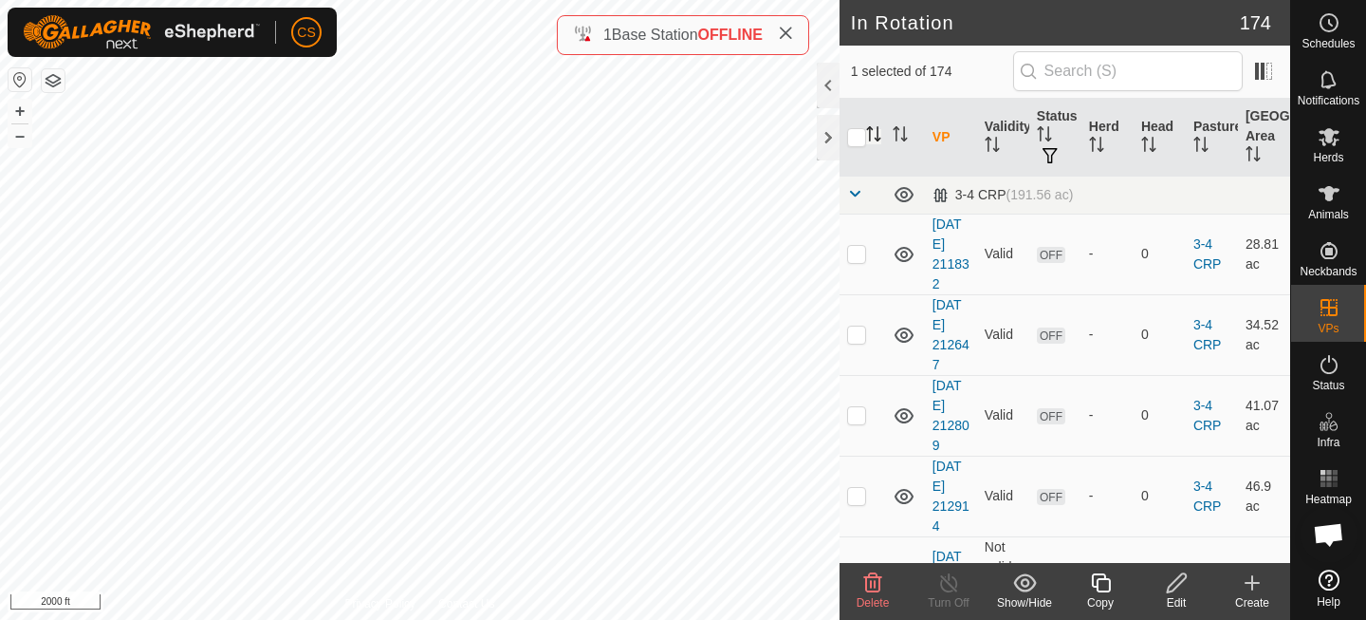
click at [875, 137] on icon "Activate to sort" at bounding box center [873, 133] width 15 height 15
click at [875, 137] on icon "Activate to sort" at bounding box center [873, 133] width 14 height 15
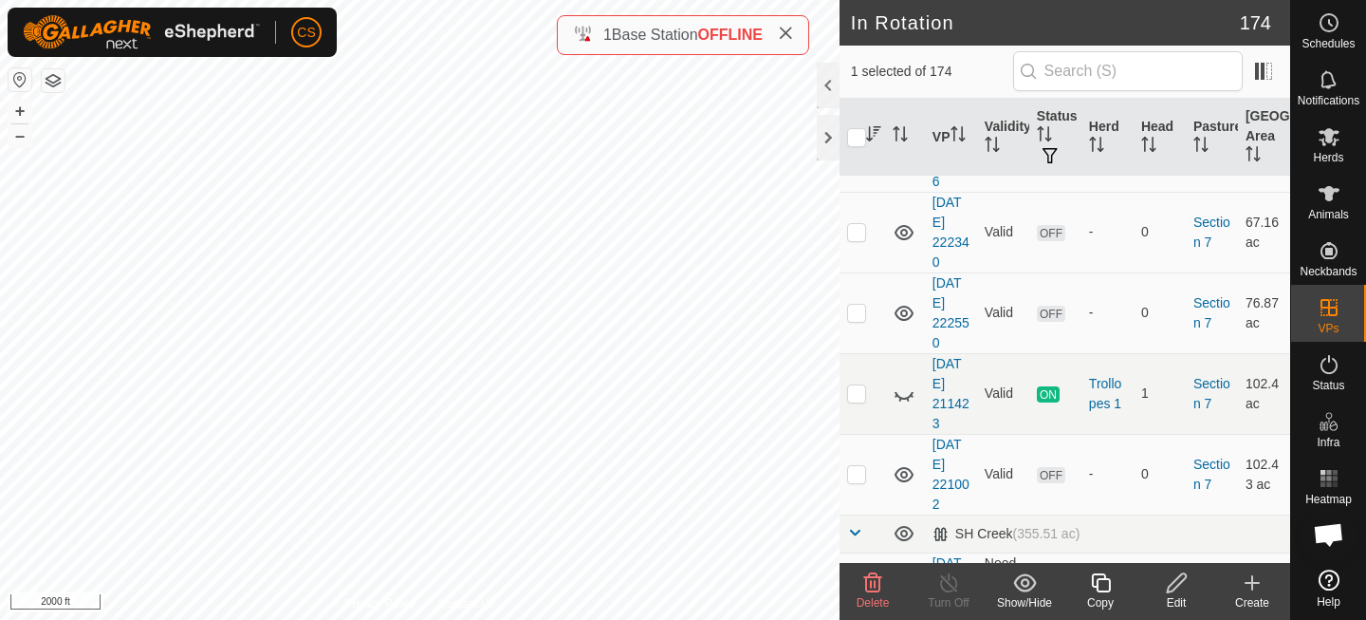
scroll to position [14343, 0]
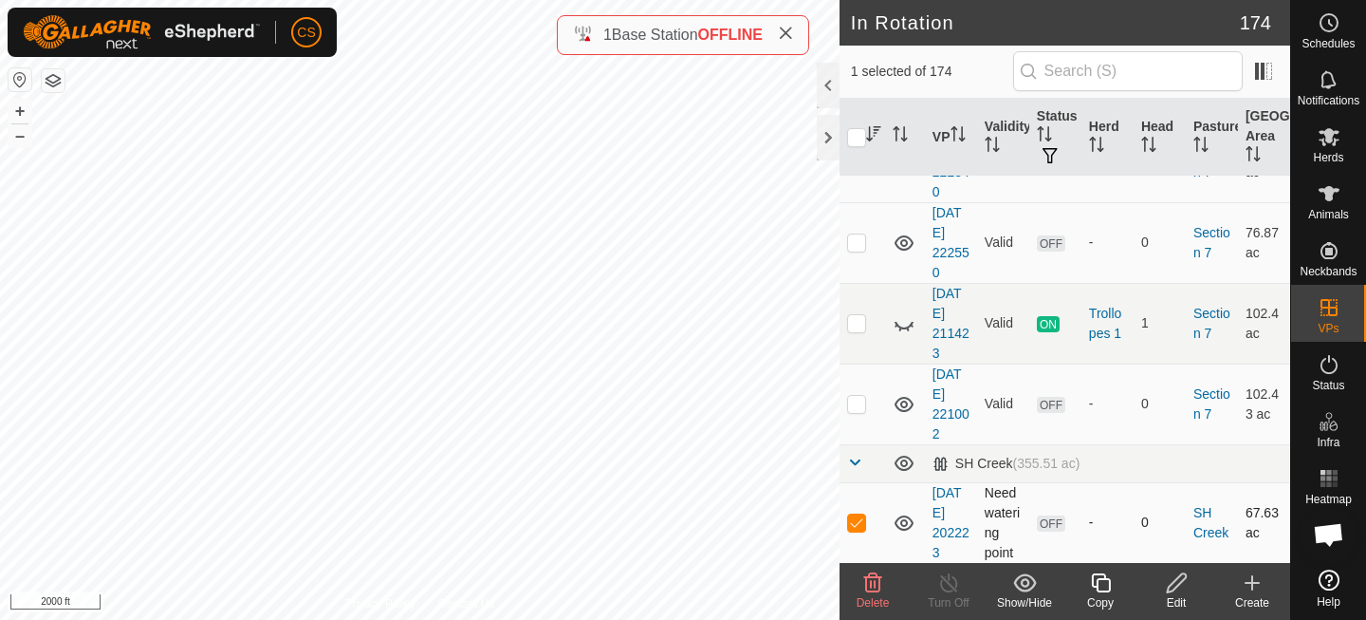
click at [994, 523] on td "Need watering point" at bounding box center [1003, 522] width 52 height 81
click at [1007, 494] on td "Need watering point" at bounding box center [1003, 522] width 52 height 81
click at [840, 522] on td at bounding box center [863, 522] width 46 height 81
click at [856, 522] on p-checkbox at bounding box center [856, 521] width 19 height 15
checkbox input "true"
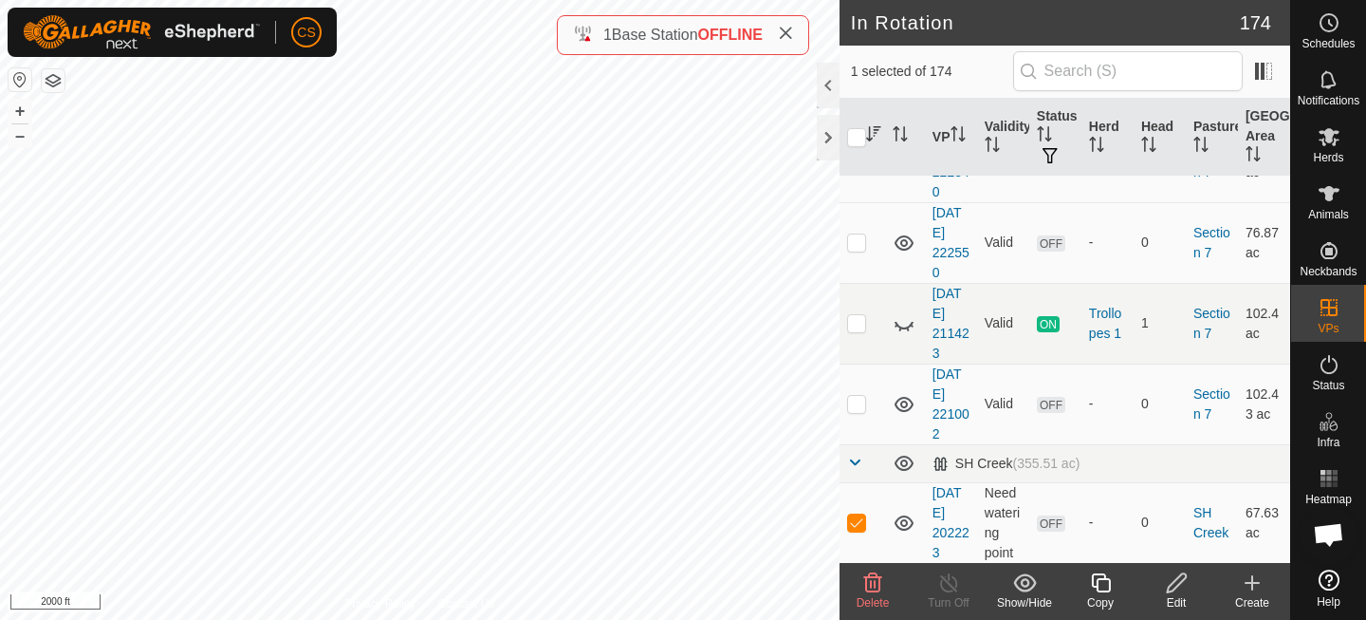
click at [1171, 577] on icon at bounding box center [1177, 582] width 24 height 23
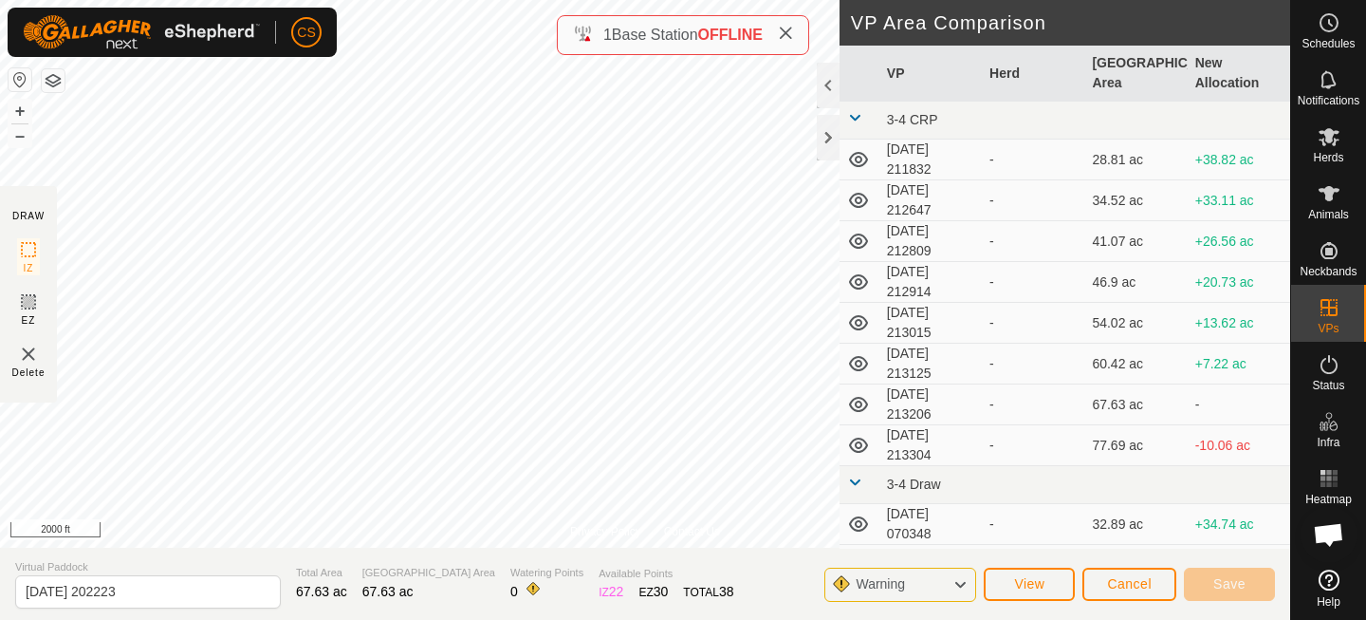
click at [936, 576] on div "Warning" at bounding box center [900, 584] width 152 height 34
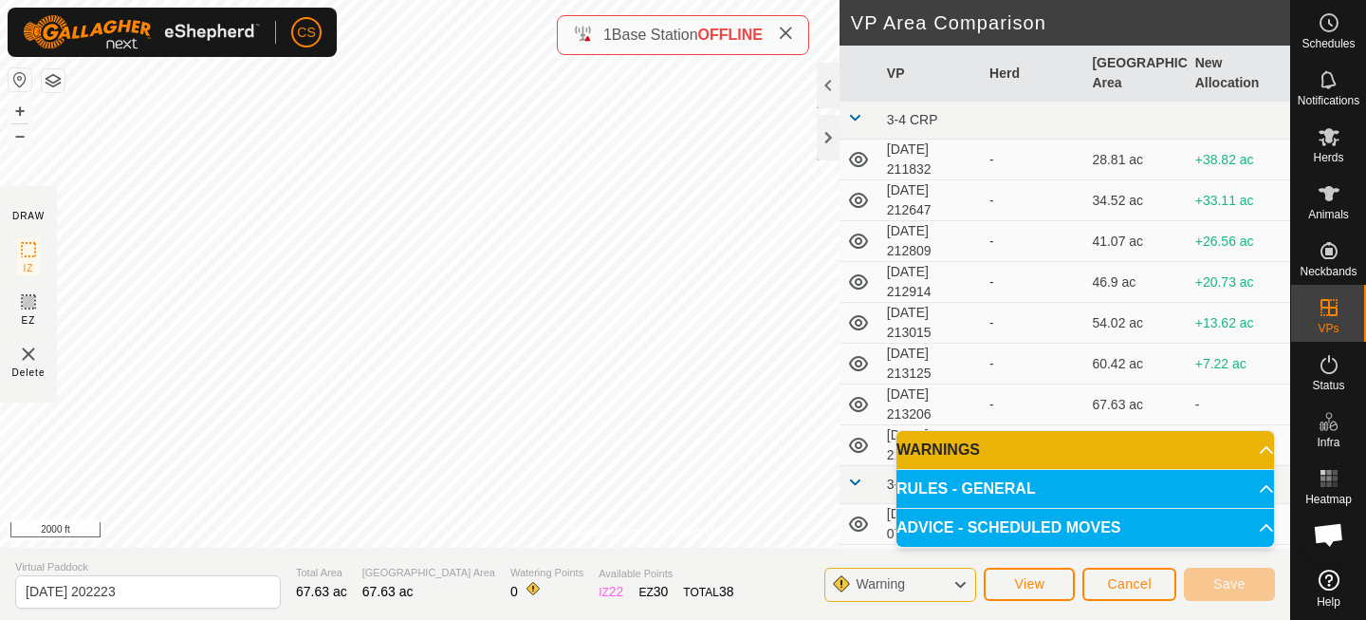
click at [1004, 457] on p-accordion-header "WARNINGS" at bounding box center [1086, 450] width 378 height 38
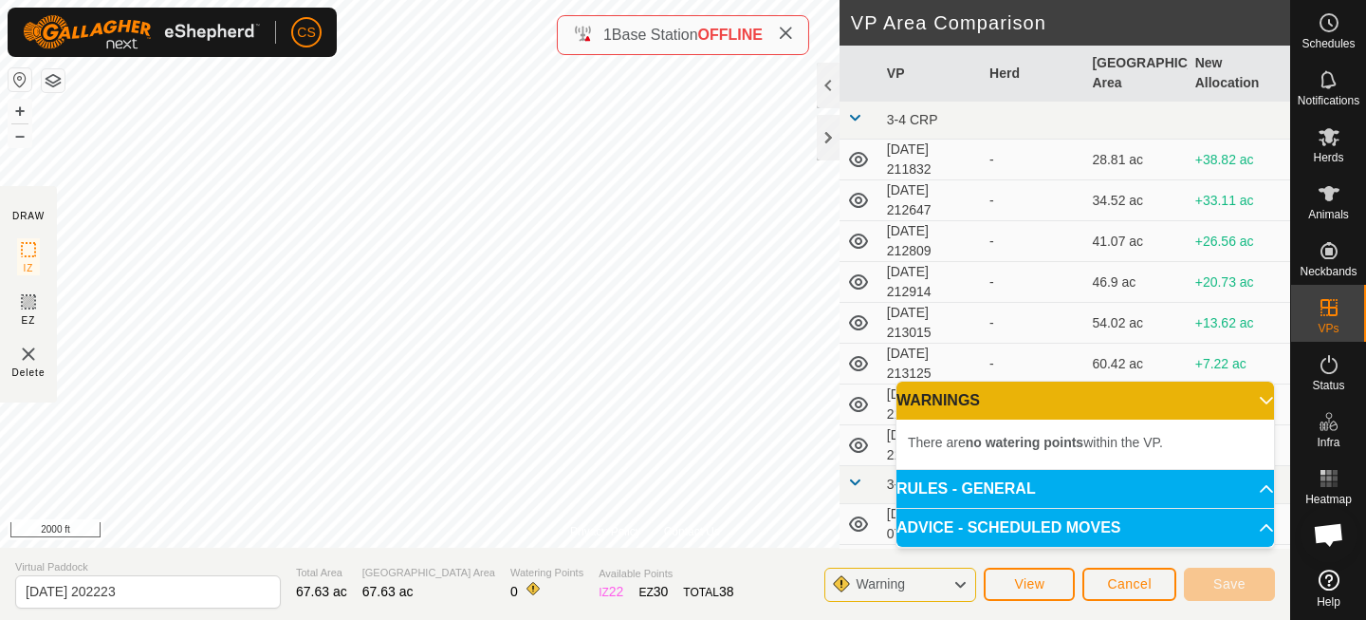
click at [953, 435] on span "There are no watering points within the VP." at bounding box center [1035, 442] width 255 height 15
click at [1036, 587] on span "View" at bounding box center [1029, 583] width 30 height 15
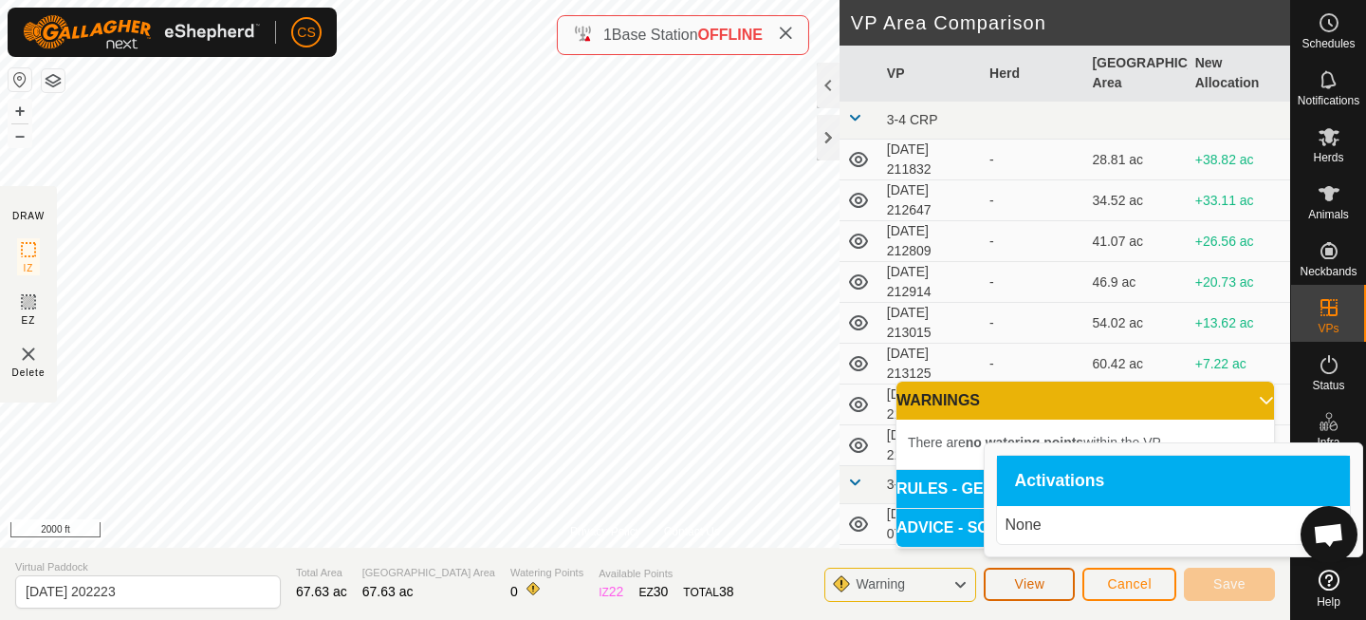
click at [1056, 577] on button "View" at bounding box center [1029, 583] width 91 height 33
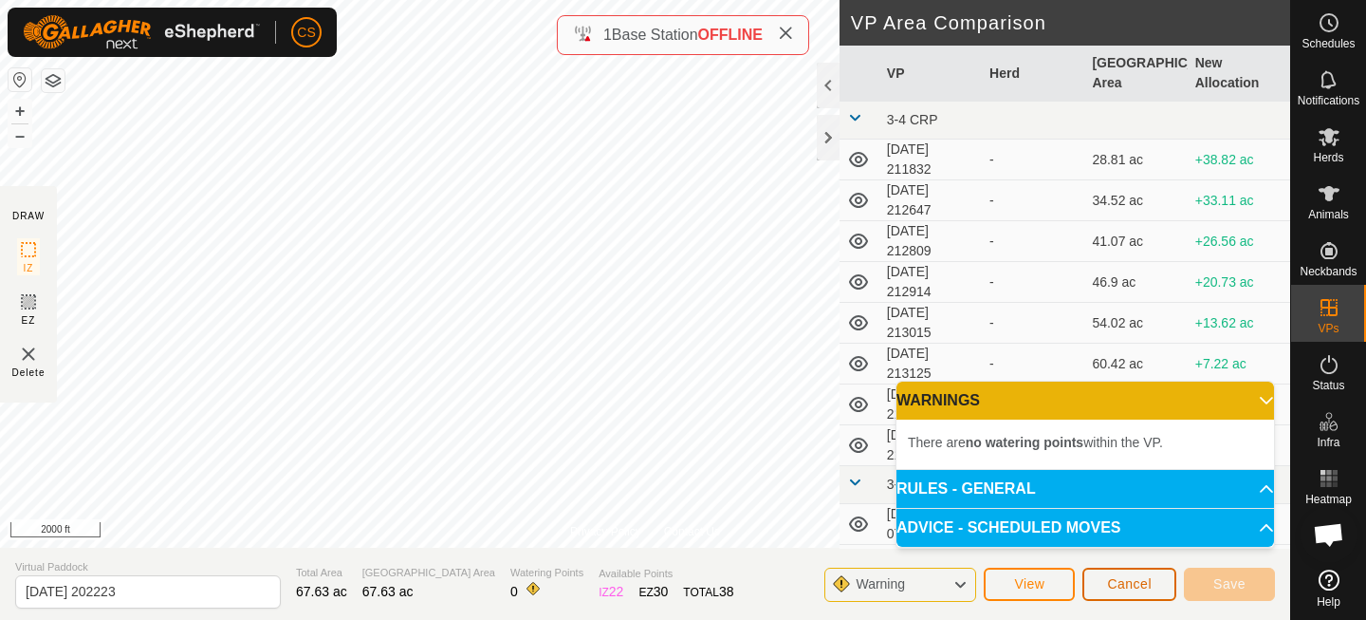
click at [1124, 580] on span "Cancel" at bounding box center [1129, 583] width 45 height 15
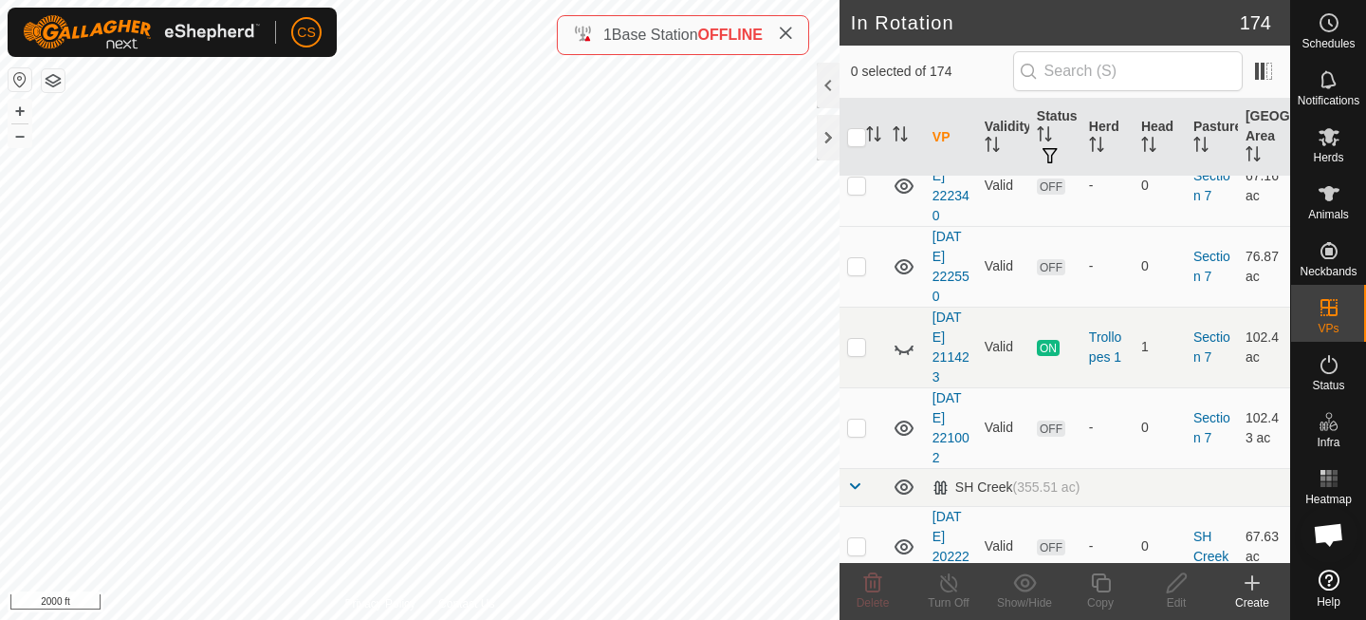
scroll to position [14343, 0]
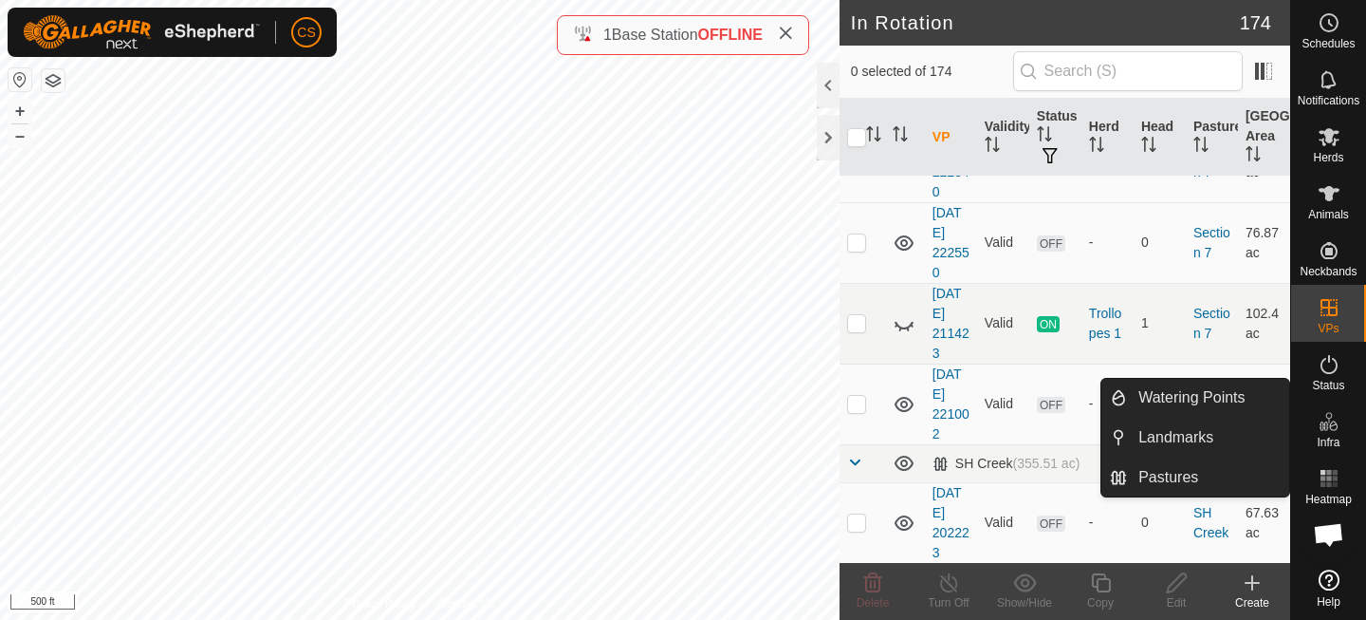
click at [1335, 426] on icon at bounding box center [1329, 421] width 23 height 23
click at [1171, 471] on link "Pastures" at bounding box center [1208, 477] width 162 height 38
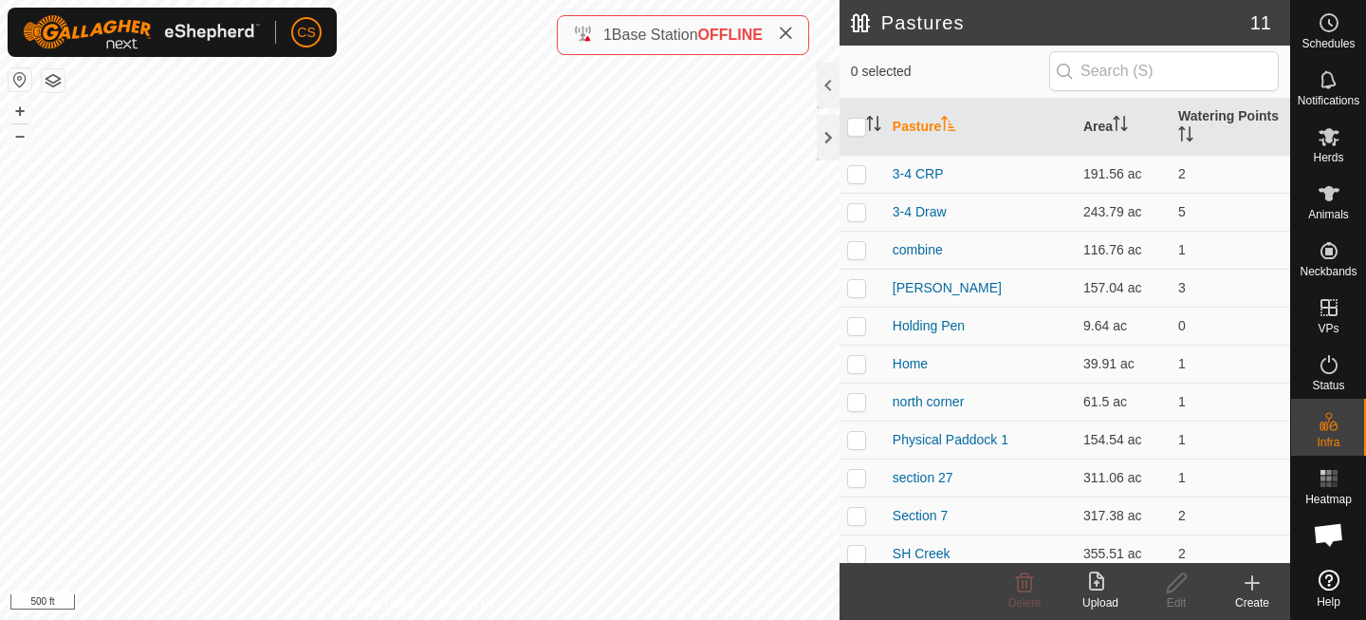
click at [1250, 583] on icon at bounding box center [1252, 583] width 13 height 0
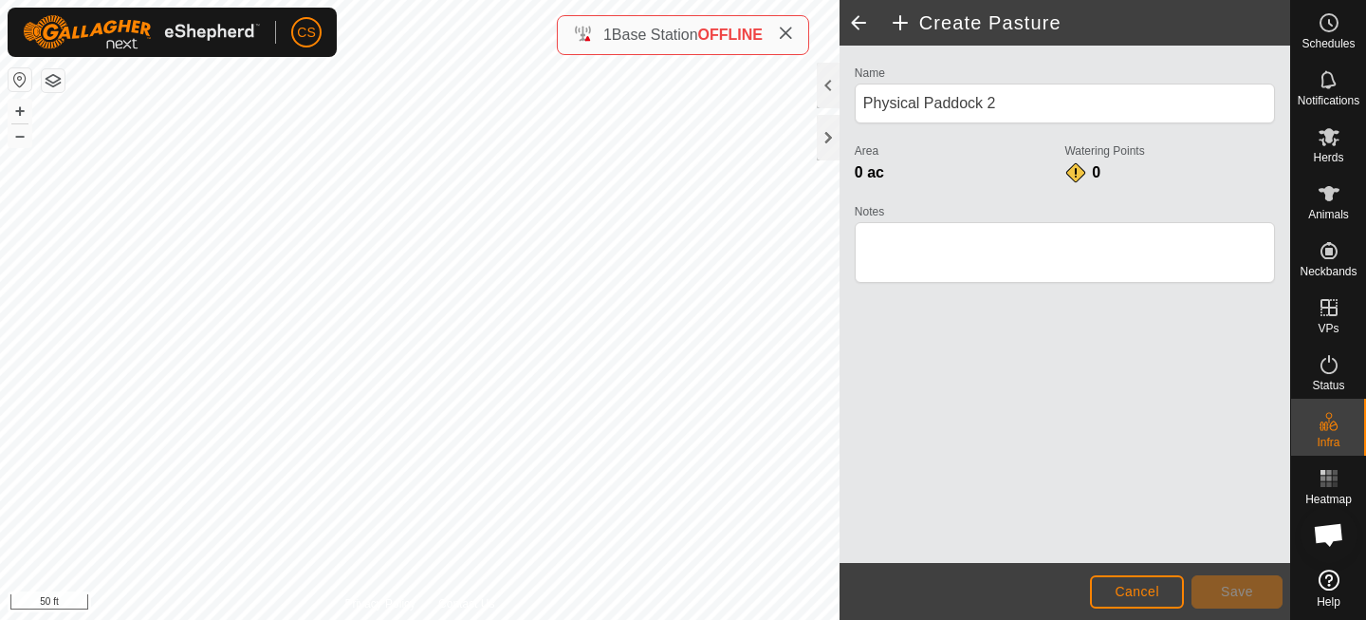
click at [432, 619] on html "CS Schedules Notifications Herds Animals Neckbands VPs Status Infra Heatmap Hel…" at bounding box center [683, 310] width 1366 height 620
click at [455, 0] on html "CS Schedules Notifications Herds Animals Neckbands VPs Status Infra Heatmap Hel…" at bounding box center [683, 310] width 1366 height 620
click at [474, 0] on html "CS Schedules Notifications Herds Animals Neckbands VPs Status Infra Heatmap Hel…" at bounding box center [683, 310] width 1366 height 620
click at [874, 369] on div "Create Pasture Name Physical Paddock 2 Area 0 ac Watering Points 0 Notes Cancel…" at bounding box center [645, 310] width 1290 height 620
click at [399, 619] on html "CS Schedules Notifications Herds Animals Neckbands VPs Status Infra Heatmap Hel…" at bounding box center [683, 310] width 1366 height 620
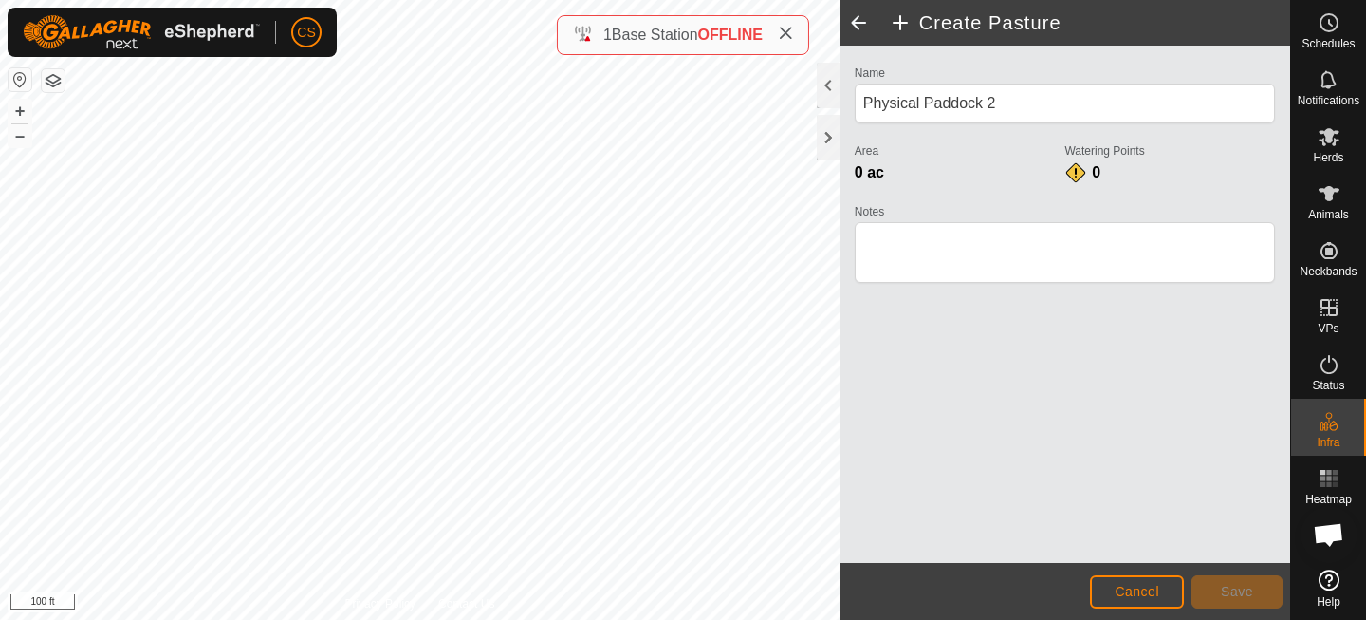
click at [673, 619] on html "CS Schedules Notifications Herds Animals Neckbands VPs Status Infra Heatmap Hel…" at bounding box center [683, 310] width 1366 height 620
click at [270, 52] on div "CS Schedules Notifications Herds Animals Neckbands VPs Status Infra Heatmap Hel…" at bounding box center [683, 310] width 1366 height 620
click at [244, 25] on div "CS Schedules Notifications Herds Animals Neckbands VPs Status Infra Heatmap Hel…" at bounding box center [683, 310] width 1366 height 620
click at [986, 126] on div "Name Physical Paddock 2" at bounding box center [1065, 100] width 420 height 78
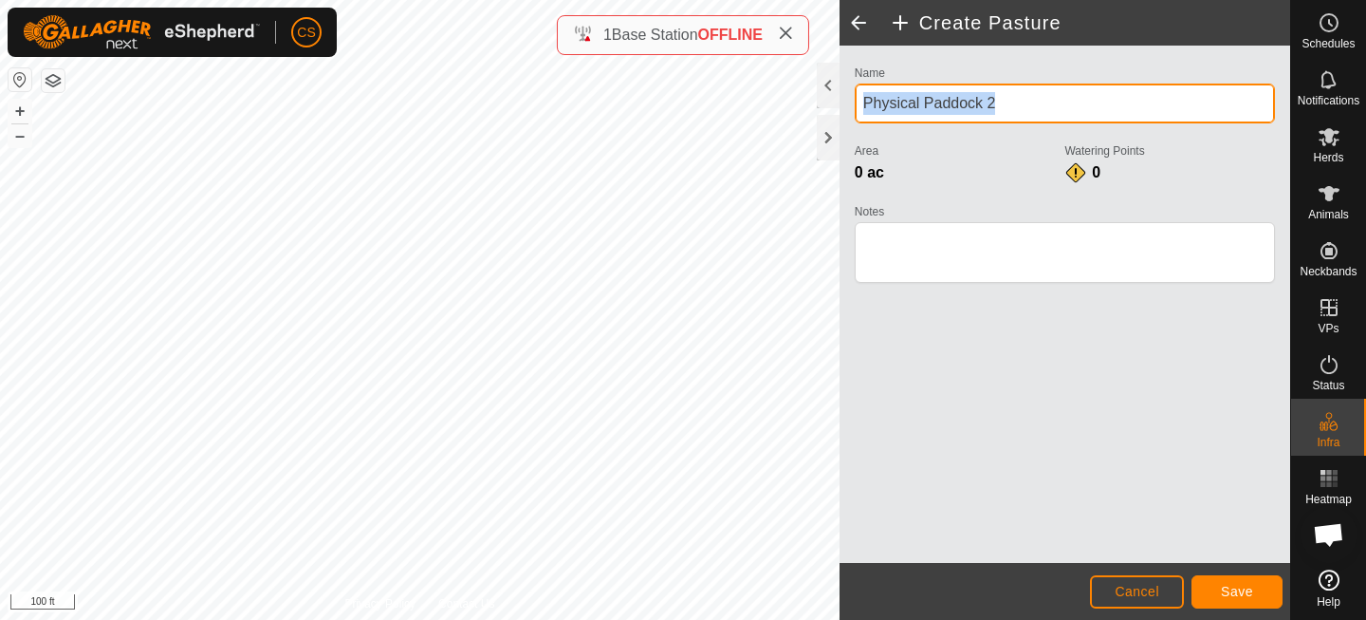
click at [980, 100] on input "Physical Paddock 2" at bounding box center [1065, 103] width 420 height 40
click at [1008, 114] on input "Physical Paddo2" at bounding box center [1065, 103] width 420 height 40
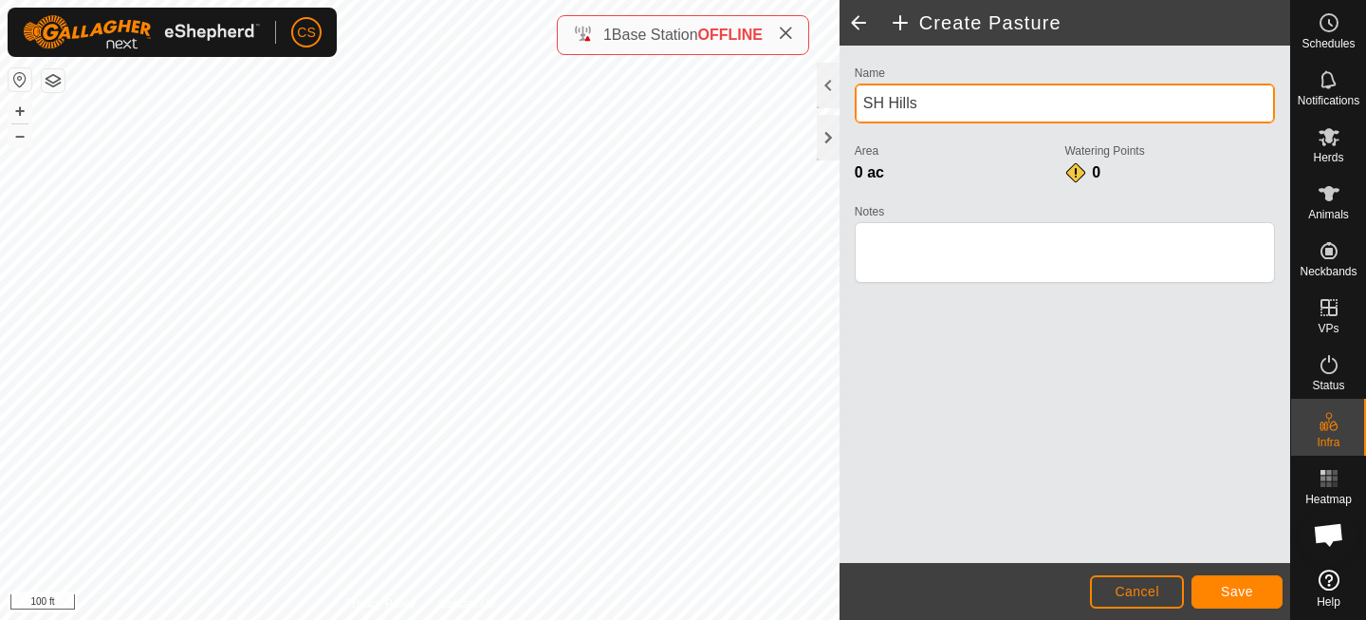
type input "SH Hills"
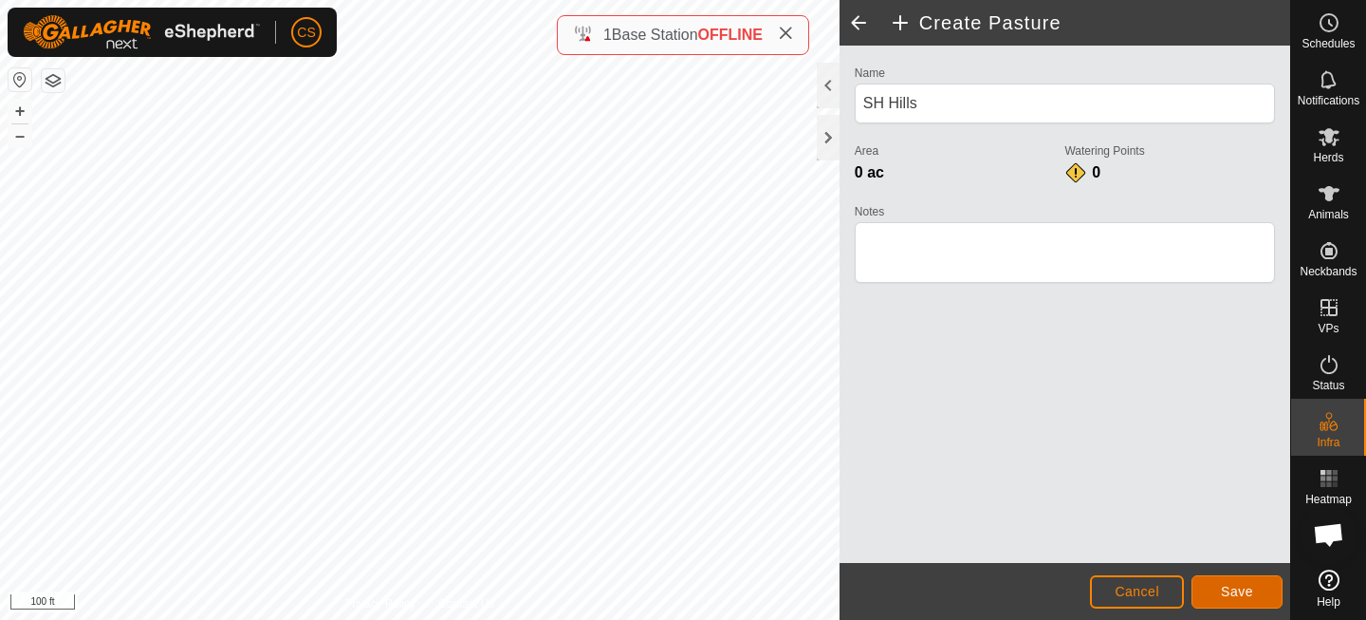
click at [1227, 592] on span "Save" at bounding box center [1237, 590] width 32 height 15
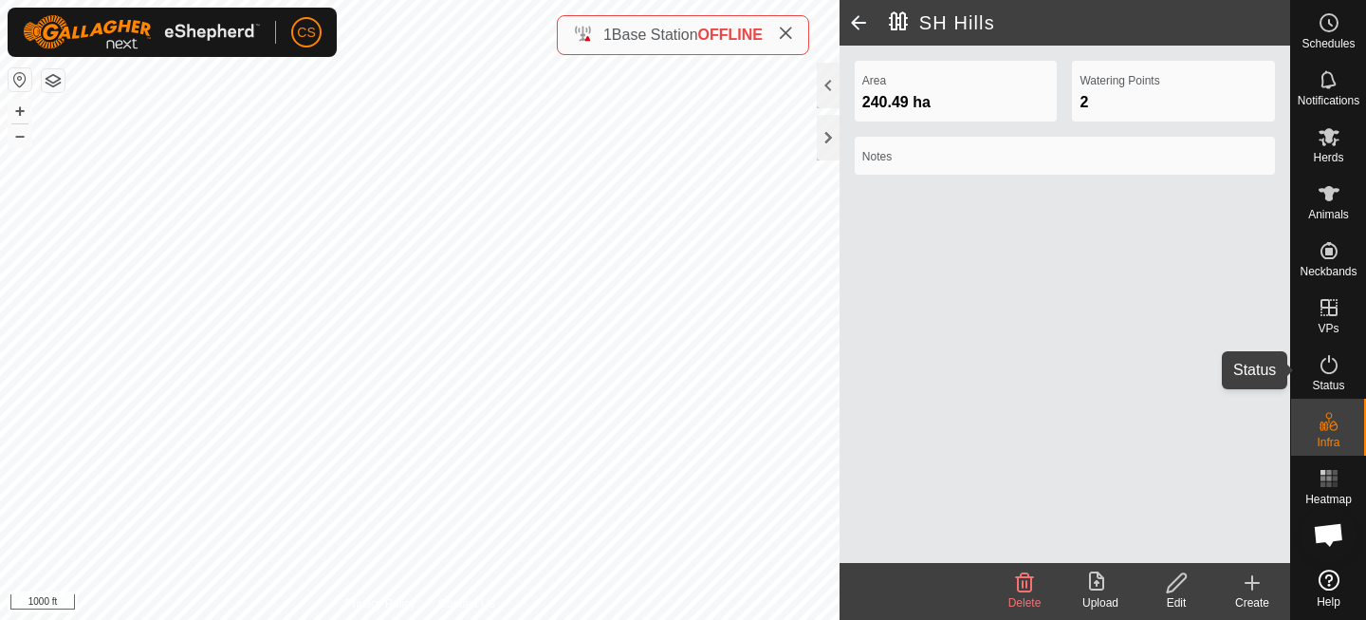
click at [1324, 370] on icon at bounding box center [1329, 364] width 23 height 23
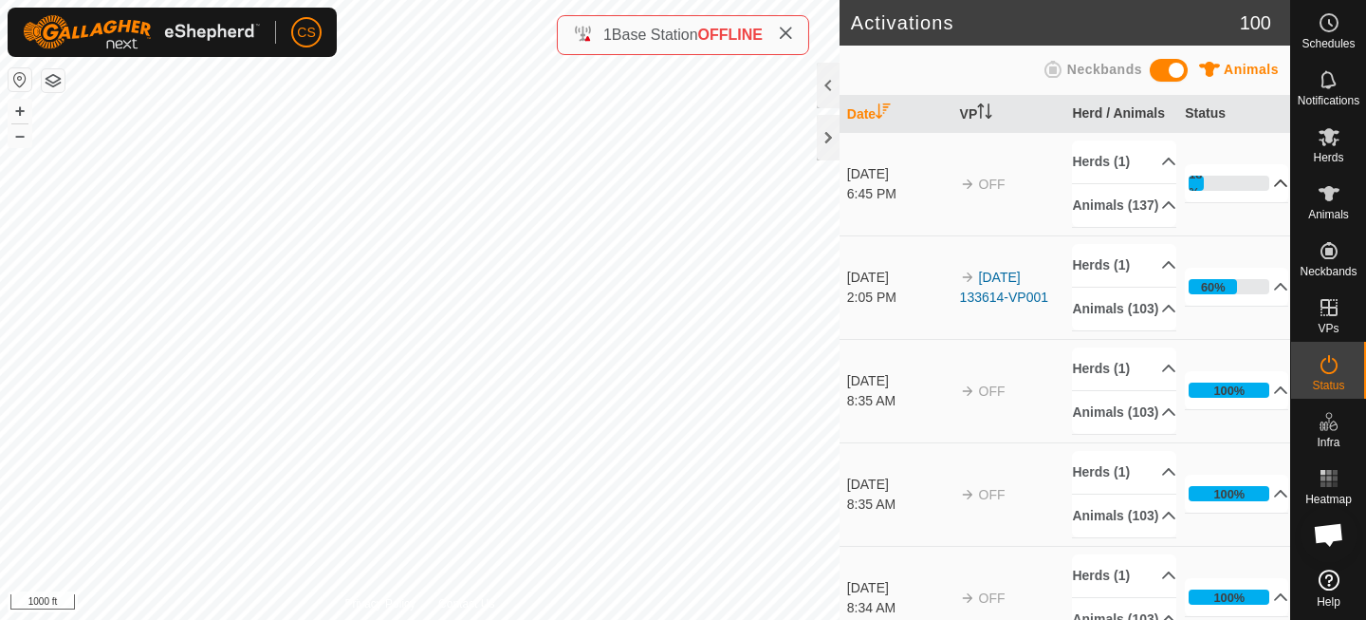
click at [1238, 194] on p-accordion-header "18%" at bounding box center [1236, 183] width 103 height 38
